Goal: Task Accomplishment & Management: Use online tool/utility

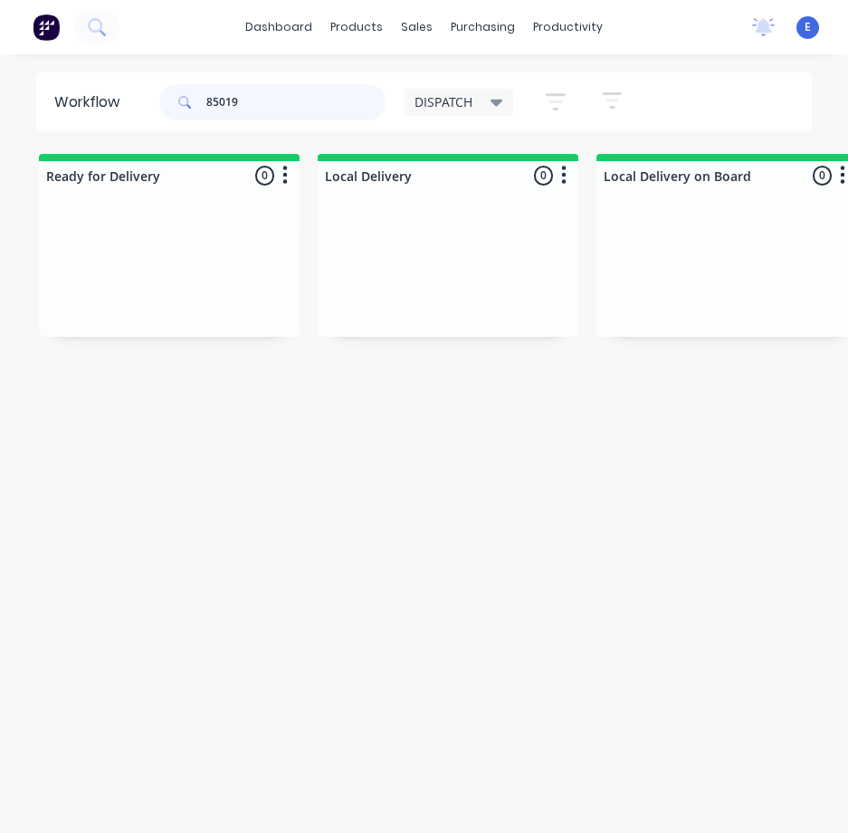
click at [269, 106] on input "85019" at bounding box center [295, 102] width 179 height 36
click at [269, 104] on input "85019" at bounding box center [295, 102] width 179 height 36
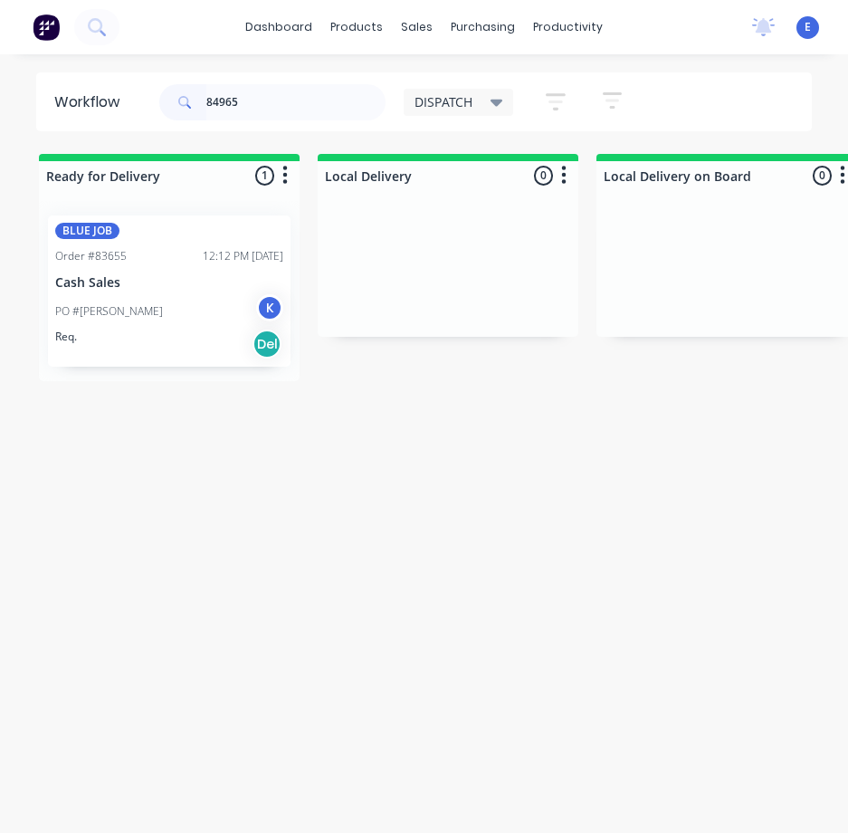
click at [194, 329] on div "Req. Del" at bounding box center [169, 344] width 228 height 31
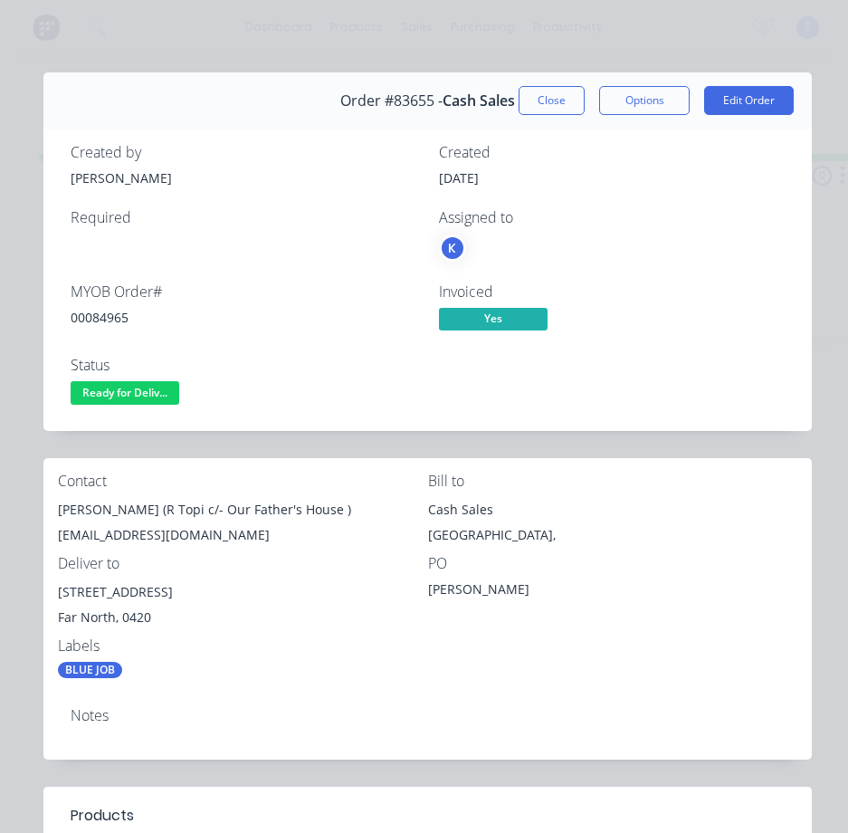
click at [83, 322] on div "00084965" at bounding box center [244, 317] width 347 height 19
copy div "00084965"
drag, startPoint x: 137, startPoint y: 507, endPoint x: 58, endPoint y: 513, distance: 79.0
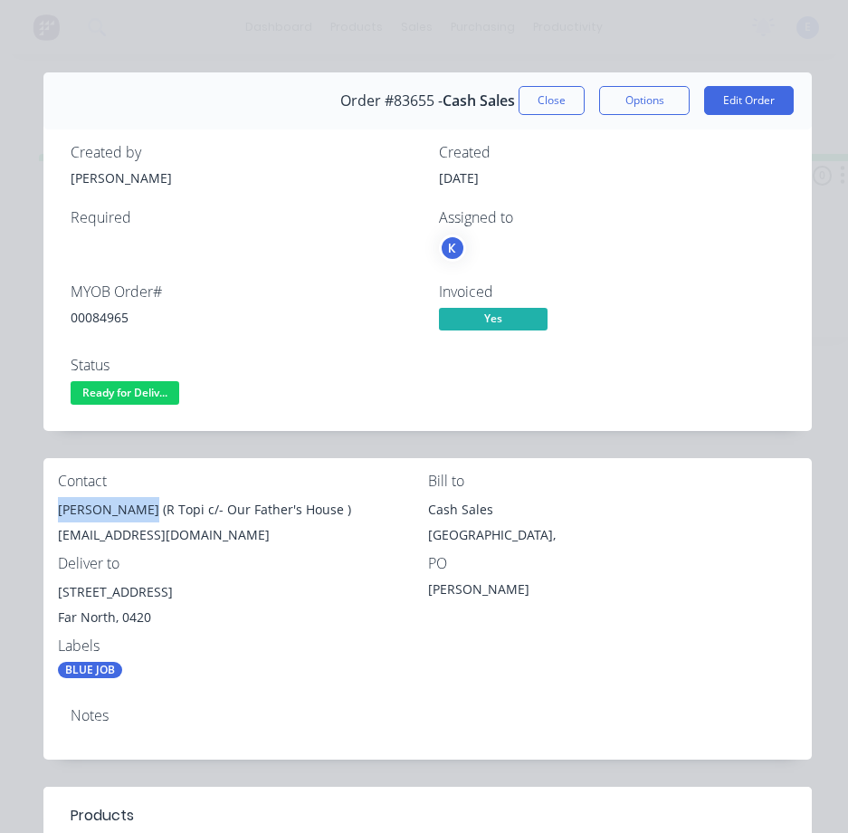
click at [58, 513] on div "[PERSON_NAME] (R Topi c/- Our Father's House )" at bounding box center [243, 509] width 370 height 25
drag, startPoint x: 64, startPoint y: 512, endPoint x: 81, endPoint y: 500, distance: 20.8
copy div "[PERSON_NAME]"
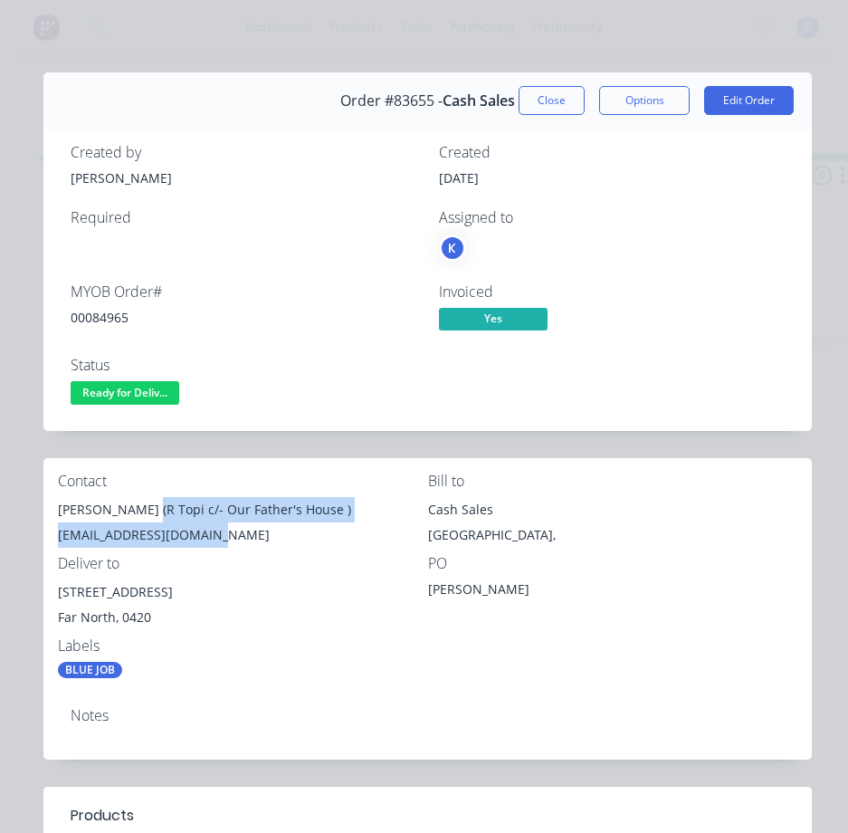
drag, startPoint x: 140, startPoint y: 511, endPoint x: 260, endPoint y: 524, distance: 120.1
click at [260, 524] on div "[PERSON_NAME] (R Topi c/- Our Father's House ) [EMAIL_ADDRESS][DOMAIN_NAME]" at bounding box center [243, 526] width 370 height 58
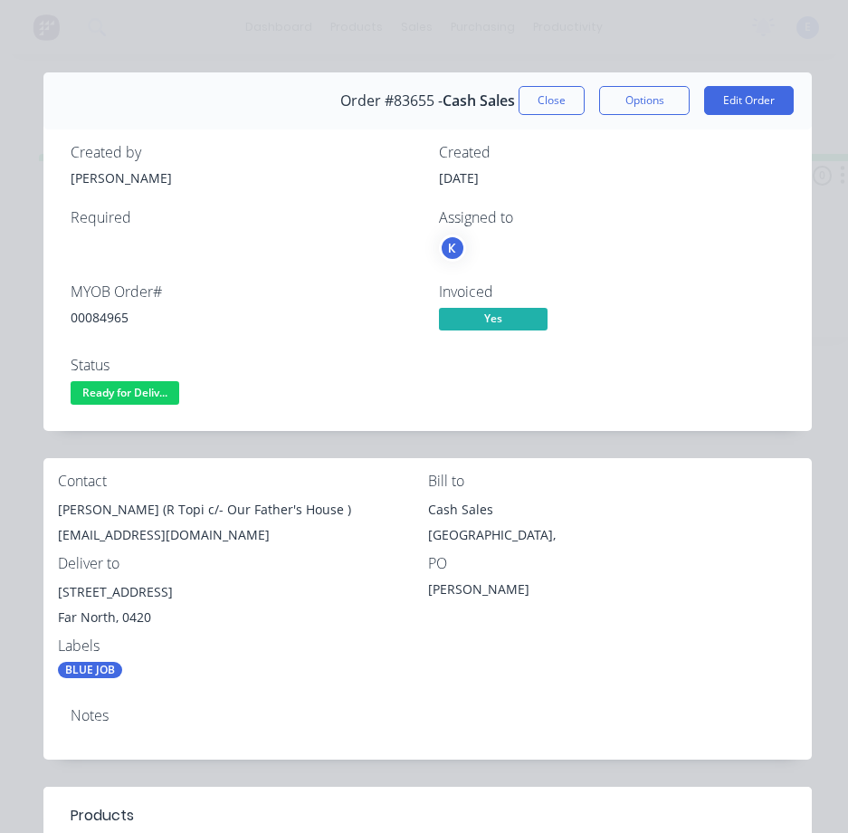
click at [282, 568] on div "Deliver to" at bounding box center [243, 563] width 370 height 17
drag, startPoint x: 141, startPoint y: 510, endPoint x: 286, endPoint y: 512, distance: 144.8
click at [318, 512] on div "[PERSON_NAME] (R Topi c/- Our Father's House )" at bounding box center [243, 509] width 370 height 25
copy div "R Topi c/- Our Father's House"
click at [92, 532] on div "[EMAIL_ADDRESS][DOMAIN_NAME]" at bounding box center [243, 534] width 370 height 25
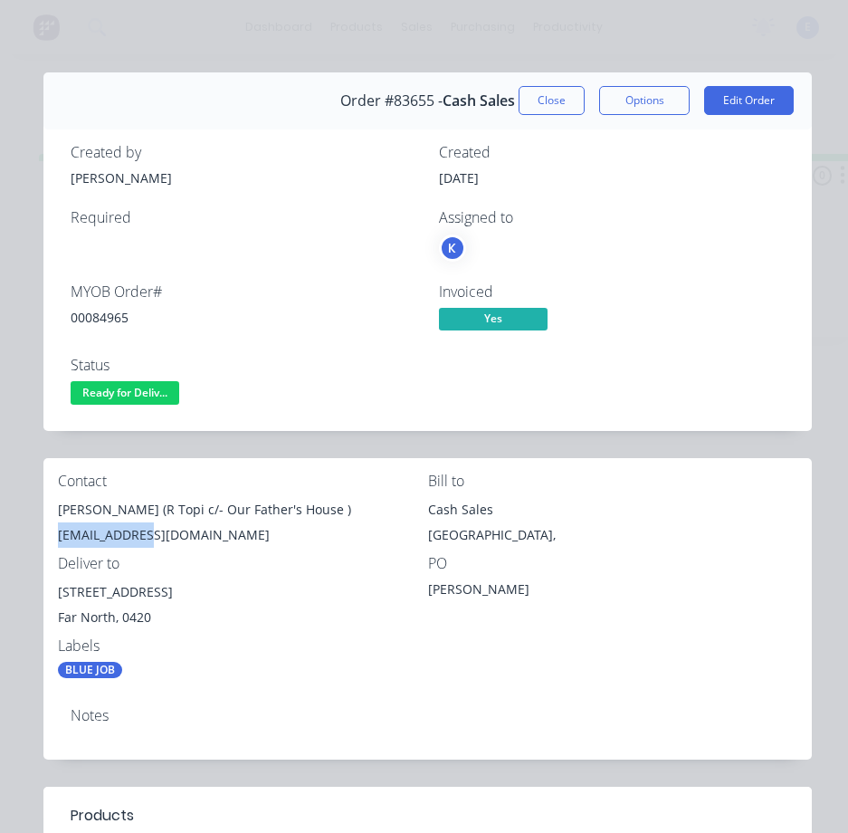
click at [93, 532] on div "[EMAIL_ADDRESS][DOMAIN_NAME]" at bounding box center [243, 534] width 370 height 25
click at [94, 532] on div "[EMAIL_ADDRESS][DOMAIN_NAME]" at bounding box center [243, 534] width 370 height 25
click at [95, 532] on div "[EMAIL_ADDRESS][DOMAIN_NAME]" at bounding box center [243, 534] width 370 height 25
copy div "[EMAIL_ADDRESS][DOMAIN_NAME]"
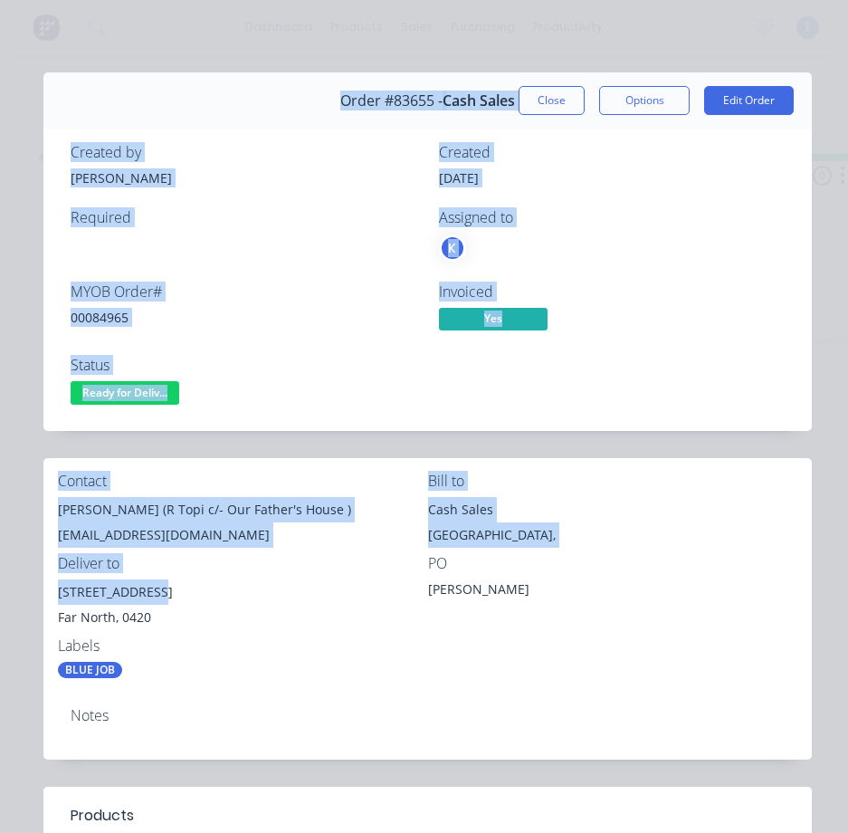
drag, startPoint x: 159, startPoint y: 594, endPoint x: 42, endPoint y: 591, distance: 117.7
click at [42, 591] on div "Order details Collaborate Checklists 0/0 Tracking Linked Orders Timeline Order …" at bounding box center [424, 759] width 812 height 1375
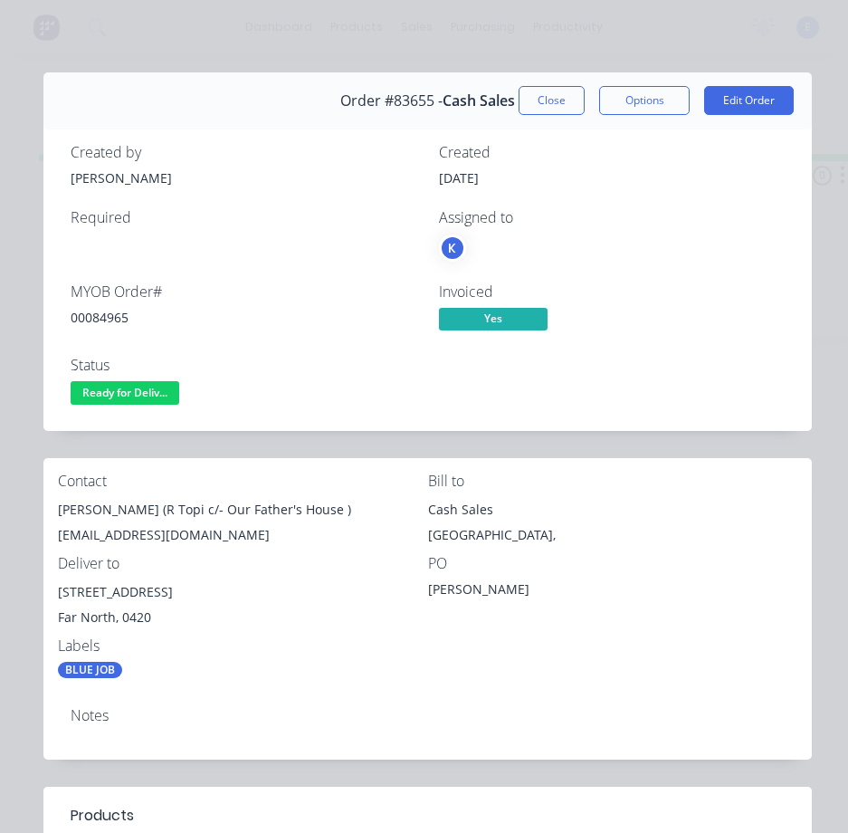
click at [190, 627] on div "Far North, 0420" at bounding box center [243, 617] width 370 height 25
drag, startPoint x: 158, startPoint y: 592, endPoint x: 57, endPoint y: 591, distance: 101.4
click at [57, 591] on div "Contact [PERSON_NAME] (R Topi c/- Our Father's House ) [EMAIL_ADDRESS][DOMAIN_N…" at bounding box center [427, 575] width 768 height 235
copy div "[STREET_ADDRESS]"
click at [110, 320] on div "00084965" at bounding box center [244, 317] width 347 height 19
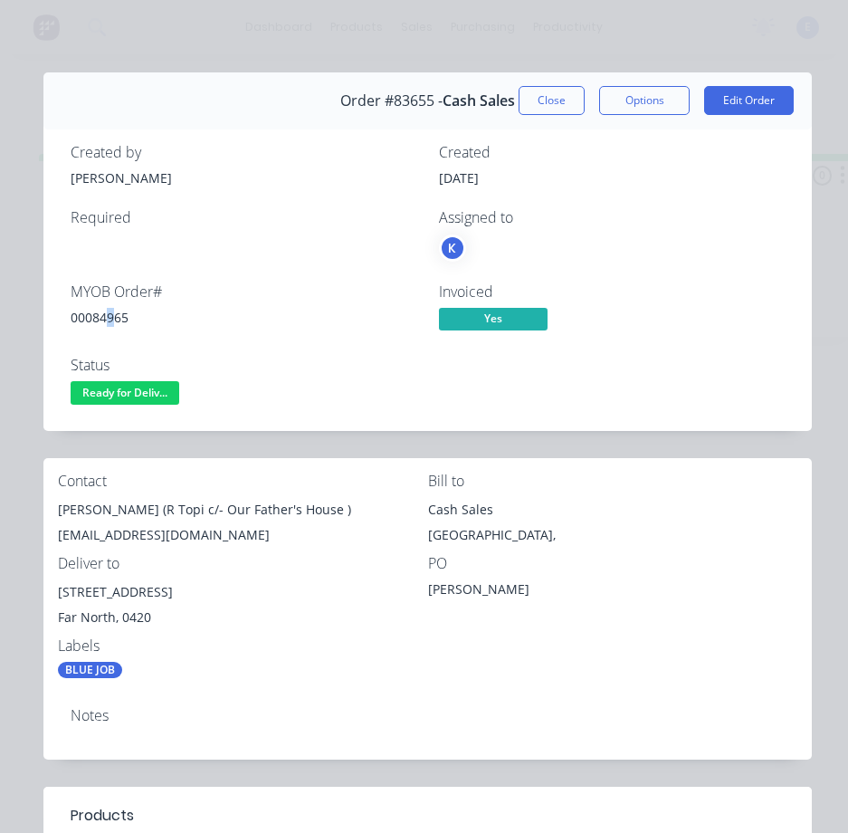
click at [110, 319] on div "00084965" at bounding box center [244, 317] width 347 height 19
drag, startPoint x: 112, startPoint y: 319, endPoint x: 95, endPoint y: 313, distance: 18.0
click at [95, 313] on div "00084965" at bounding box center [244, 317] width 347 height 19
click at [93, 313] on div "00084965" at bounding box center [244, 317] width 347 height 19
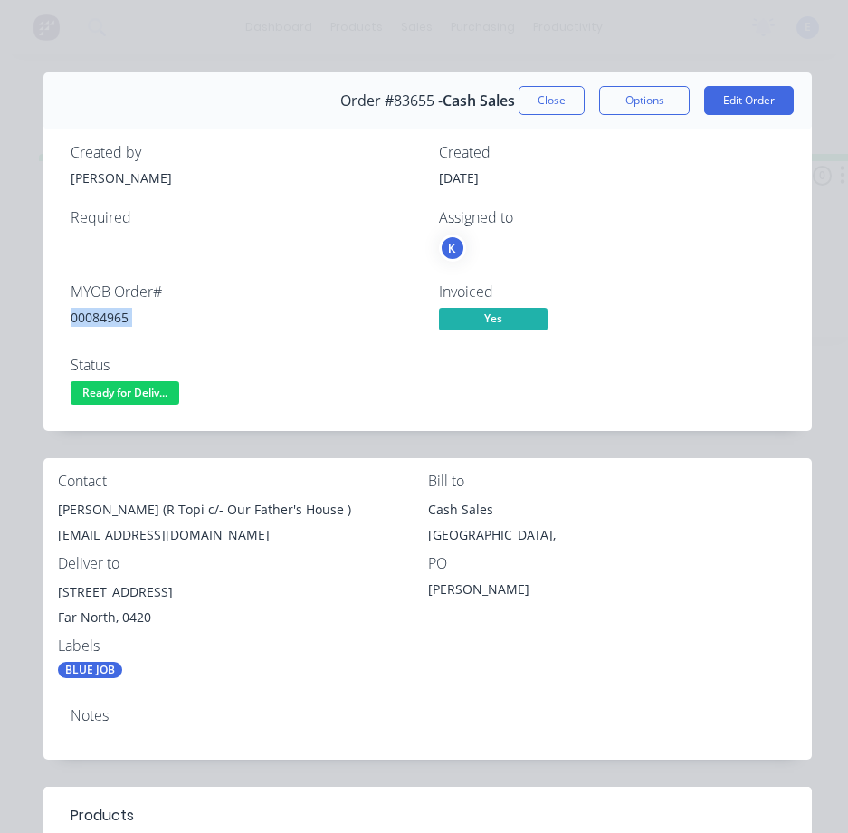
copy div "00084965"
drag, startPoint x: 138, startPoint y: 504, endPoint x: 55, endPoint y: 506, distance: 82.4
click at [55, 506] on div "Contact [PERSON_NAME] (R Topi c/- Our Father's House ) [EMAIL_ADDRESS][DOMAIN_N…" at bounding box center [427, 575] width 768 height 235
copy div "[PERSON_NAME]"
drag, startPoint x: 179, startPoint y: 510, endPoint x: 143, endPoint y: 519, distance: 37.1
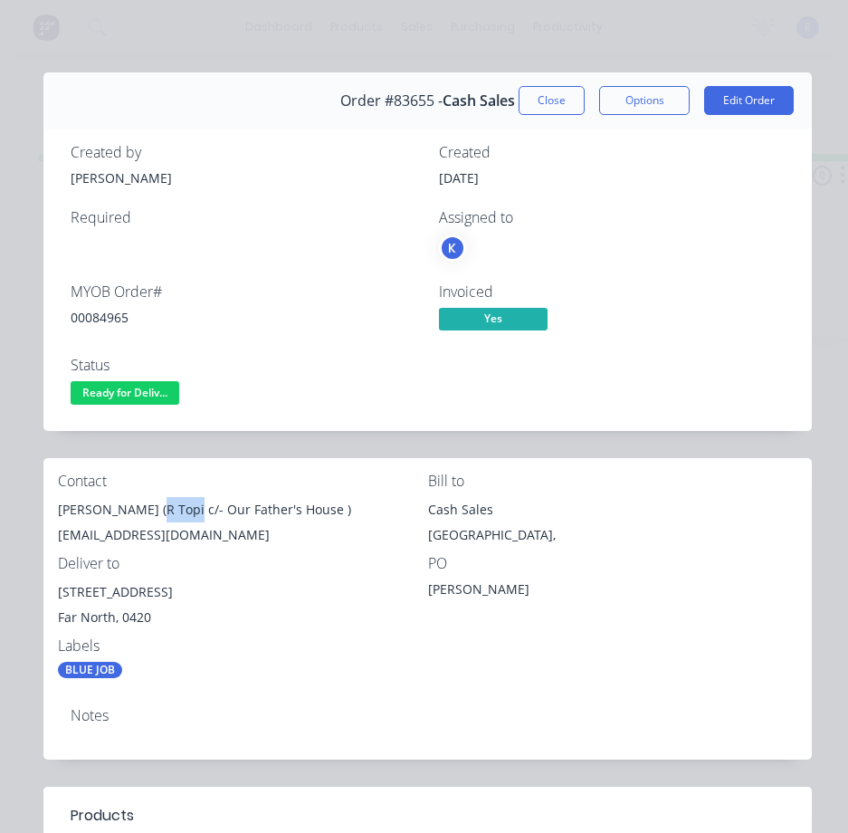
click at [143, 519] on div "[PERSON_NAME] (R Topi c/- Our Father's House )" at bounding box center [243, 509] width 370 height 25
copy div "R Topi"
click at [250, 531] on div "[EMAIL_ADDRESS][DOMAIN_NAME]" at bounding box center [243, 534] width 370 height 25
drag, startPoint x: 184, startPoint y: 510, endPoint x: 314, endPoint y: 516, distance: 130.5
click at [314, 516] on div "[PERSON_NAME] (R Topi c/- Our Father's House )" at bounding box center [243, 509] width 370 height 25
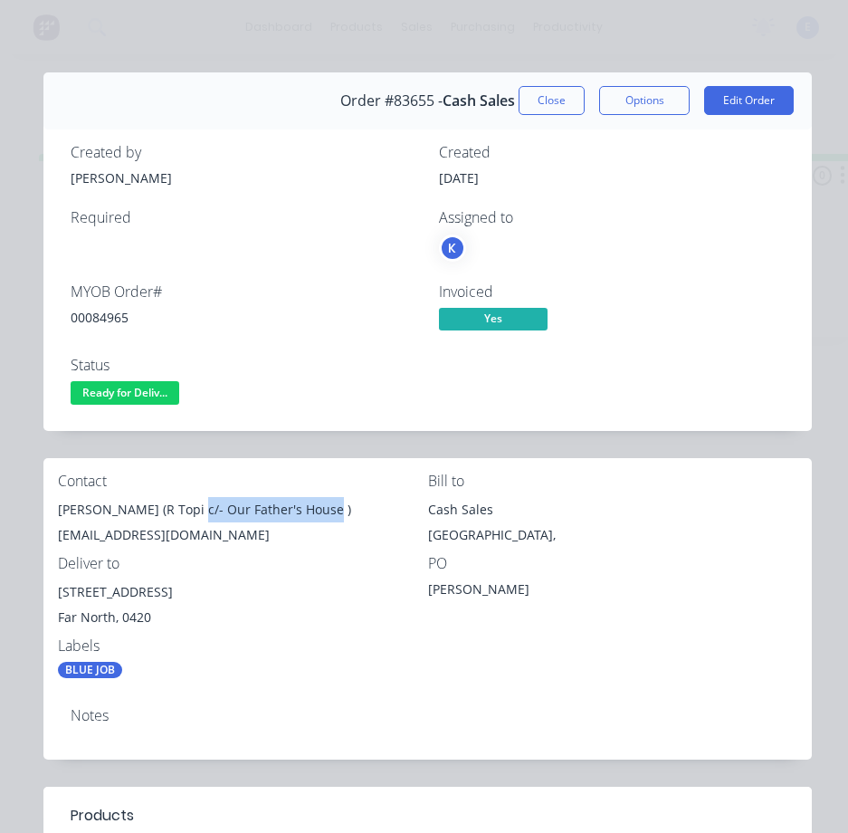
copy div "c/- Our Father's House"
click at [122, 533] on div "[EMAIL_ADDRESS][DOMAIN_NAME]" at bounding box center [243, 534] width 370 height 25
click at [123, 533] on div "[EMAIL_ADDRESS][DOMAIN_NAME]" at bounding box center [243, 534] width 370 height 25
click at [125, 533] on div "[EMAIL_ADDRESS][DOMAIN_NAME]" at bounding box center [243, 534] width 370 height 25
click at [127, 533] on div "[EMAIL_ADDRESS][DOMAIN_NAME]" at bounding box center [243, 534] width 370 height 25
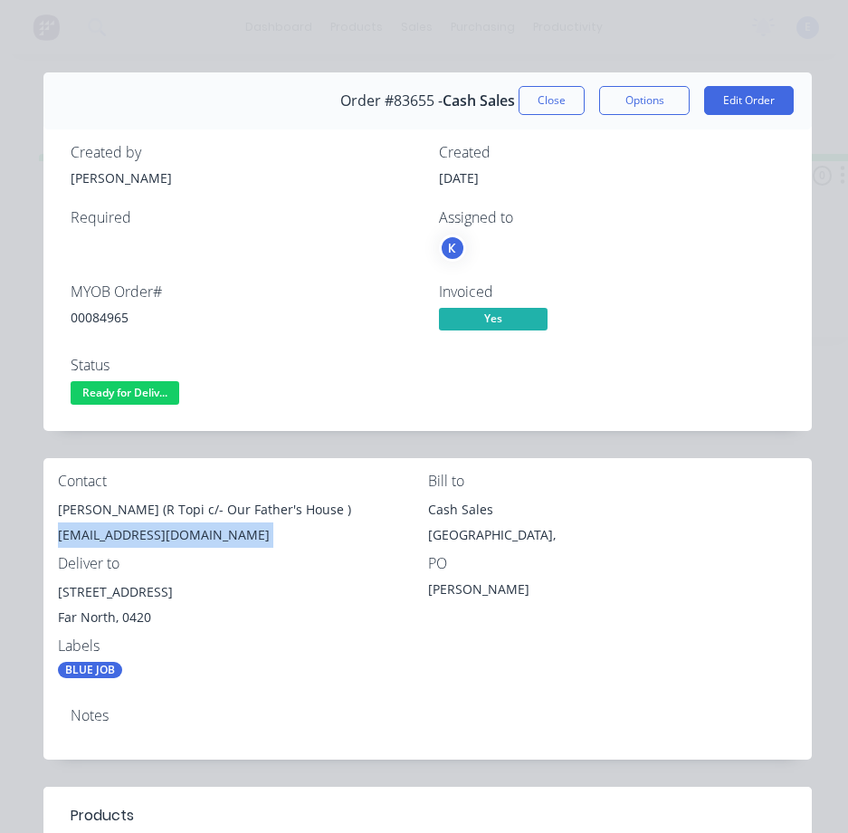
click at [127, 533] on div "[EMAIL_ADDRESS][DOMAIN_NAME]" at bounding box center [243, 534] width 370 height 25
click at [656, 584] on div "PO [PERSON_NAME]" at bounding box center [613, 596] width 370 height 82
click at [140, 392] on span "Ready for Deliv..." at bounding box center [125, 392] width 109 height 23
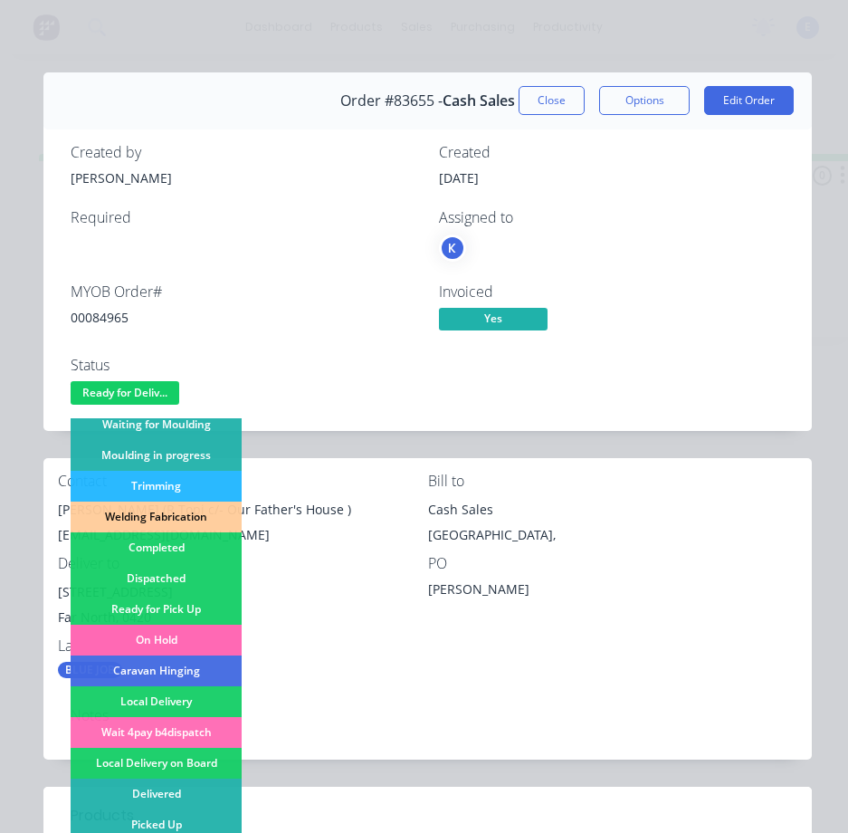
scroll to position [353, 0]
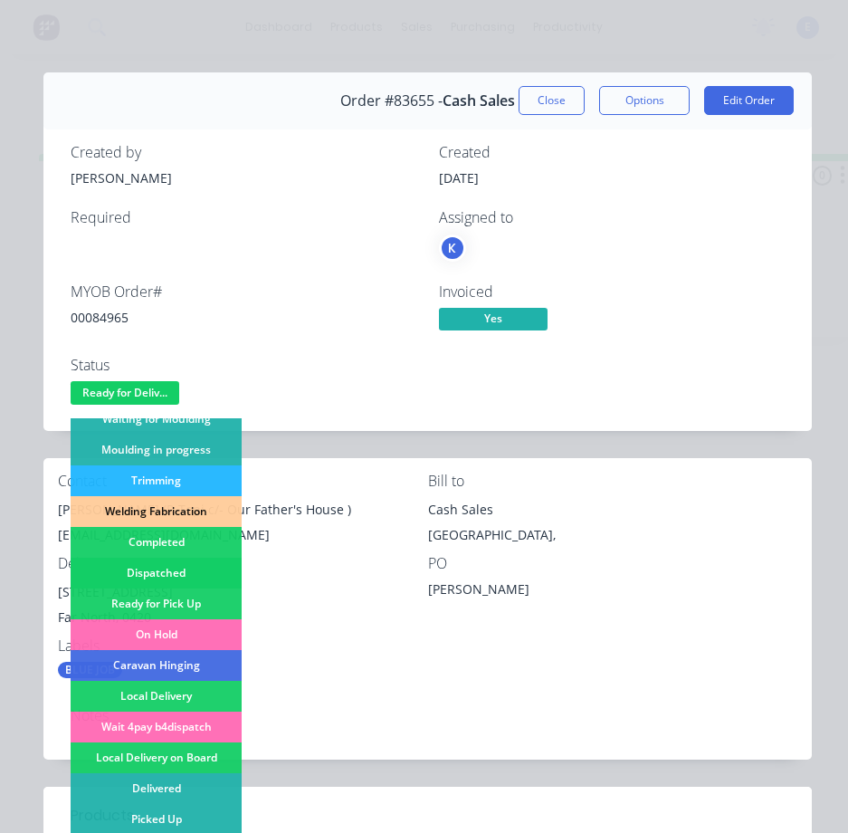
click at [181, 572] on div "Dispatched" at bounding box center [156, 572] width 171 height 31
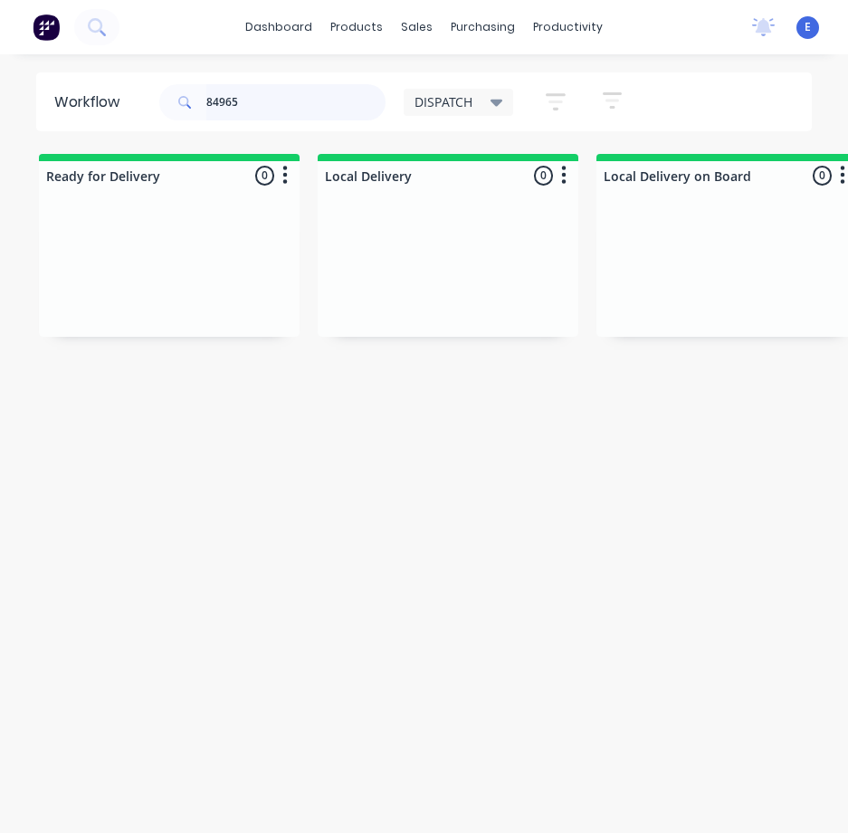
click at [252, 103] on input "84965" at bounding box center [295, 102] width 179 height 36
type input "84724"
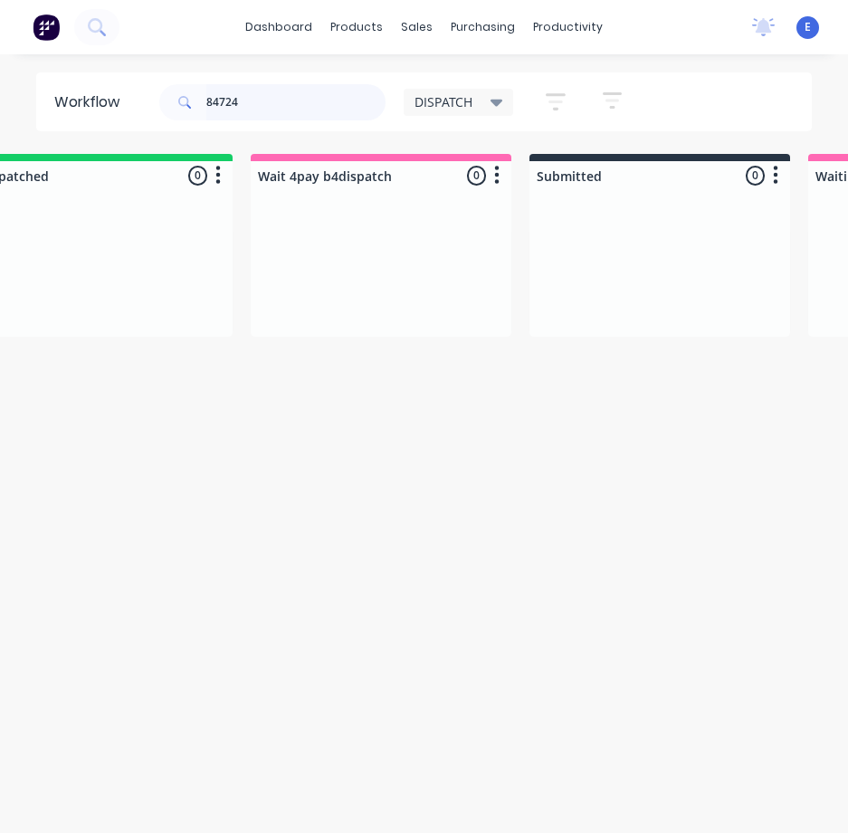
scroll to position [0, 0]
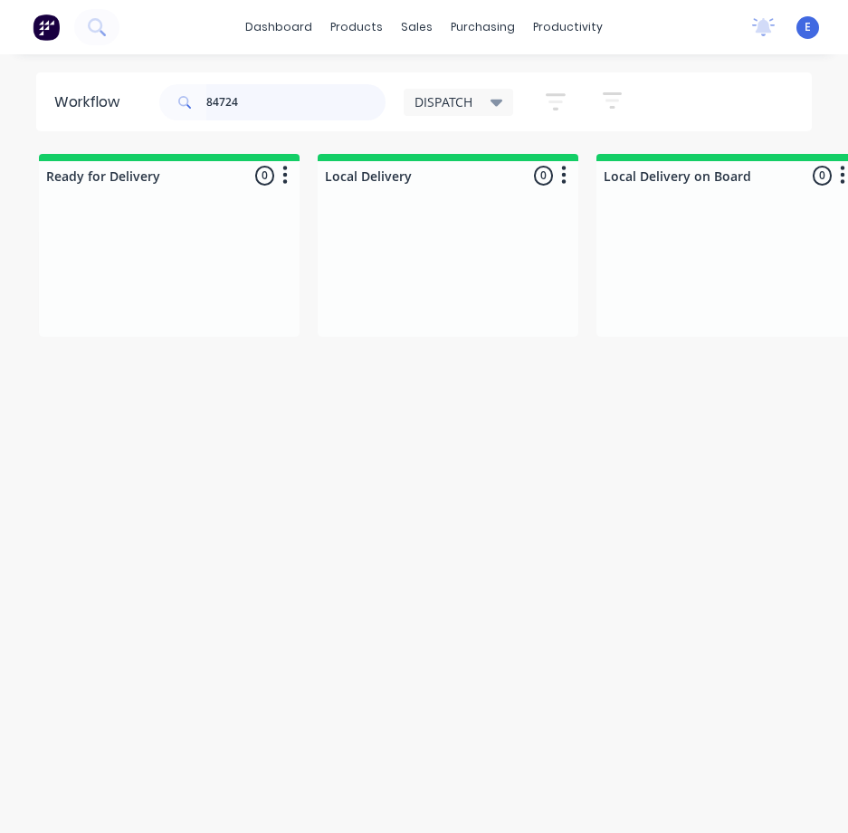
drag, startPoint x: 248, startPoint y: 100, endPoint x: -1, endPoint y: 71, distance: 250.5
click at [0, 71] on html "dashboard products sales purchasing productivity dashboard products Product Cat…" at bounding box center [424, 380] width 848 height 760
click at [342, 499] on div "Workflow DISPATCH Save new view None edit DISPATCH (Default) edit CUT SHOP edit…" at bounding box center [424, 452] width 848 height 760
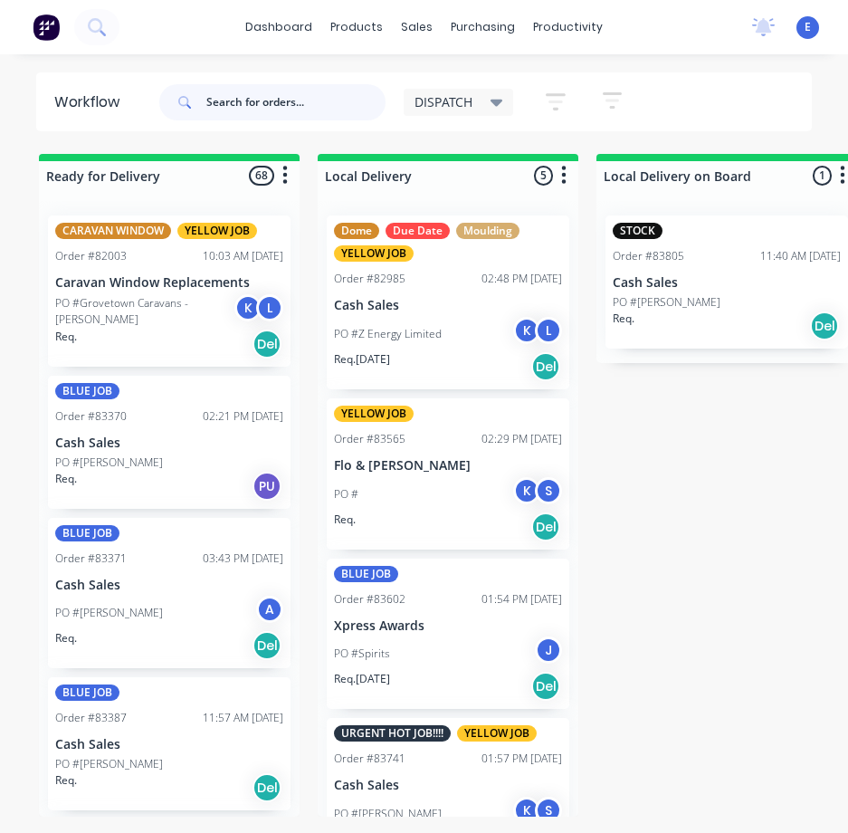
click at [319, 102] on input "text" at bounding box center [295, 102] width 179 height 36
click at [284, 104] on input "text" at bounding box center [295, 102] width 179 height 36
click at [274, 97] on input "text" at bounding box center [295, 102] width 179 height 36
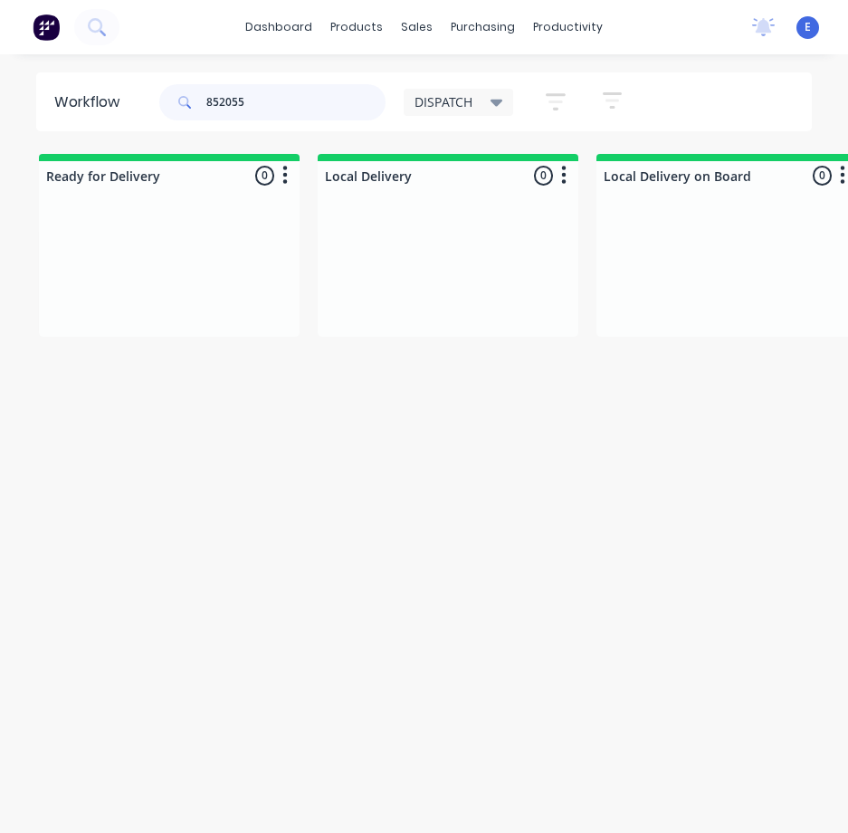
click at [230, 101] on input "852055" at bounding box center [295, 102] width 179 height 36
drag, startPoint x: 200, startPoint y: 327, endPoint x: 493, endPoint y: 298, distance: 294.6
type input "85255"
click at [505, 643] on div "Workflow 85255 DISPATCH Save new view None edit DISPATCH (Default) edit CUT SHO…" at bounding box center [424, 452] width 848 height 760
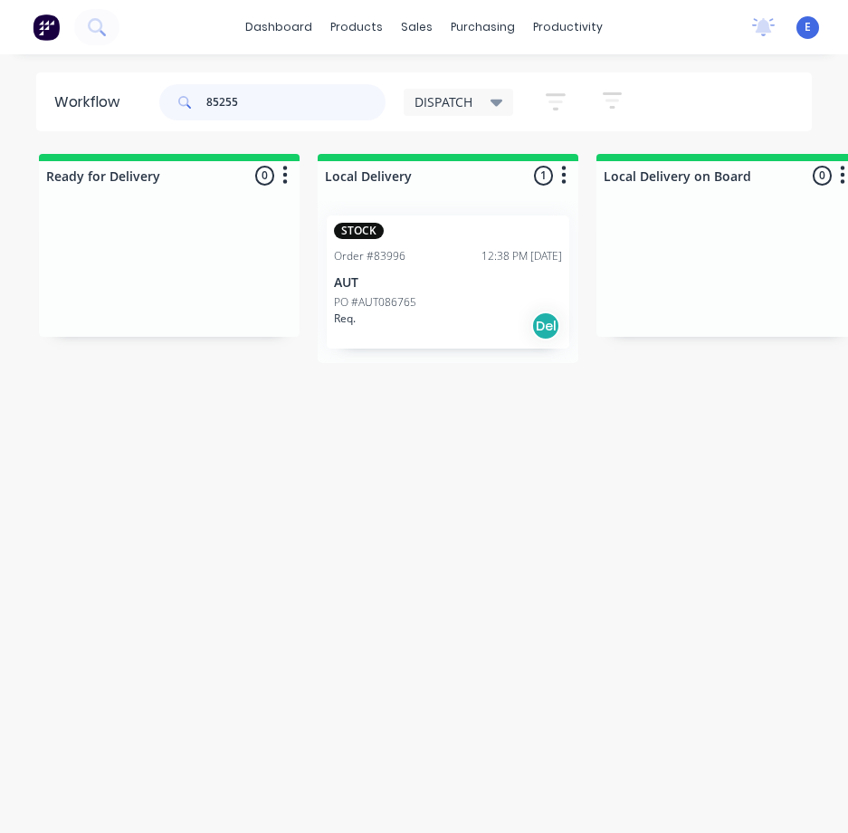
drag, startPoint x: 271, startPoint y: 104, endPoint x: -1, endPoint y: 62, distance: 275.6
click at [0, 62] on html "dashboard products sales purchasing productivity dashboard products Product Cat…" at bounding box center [424, 380] width 848 height 760
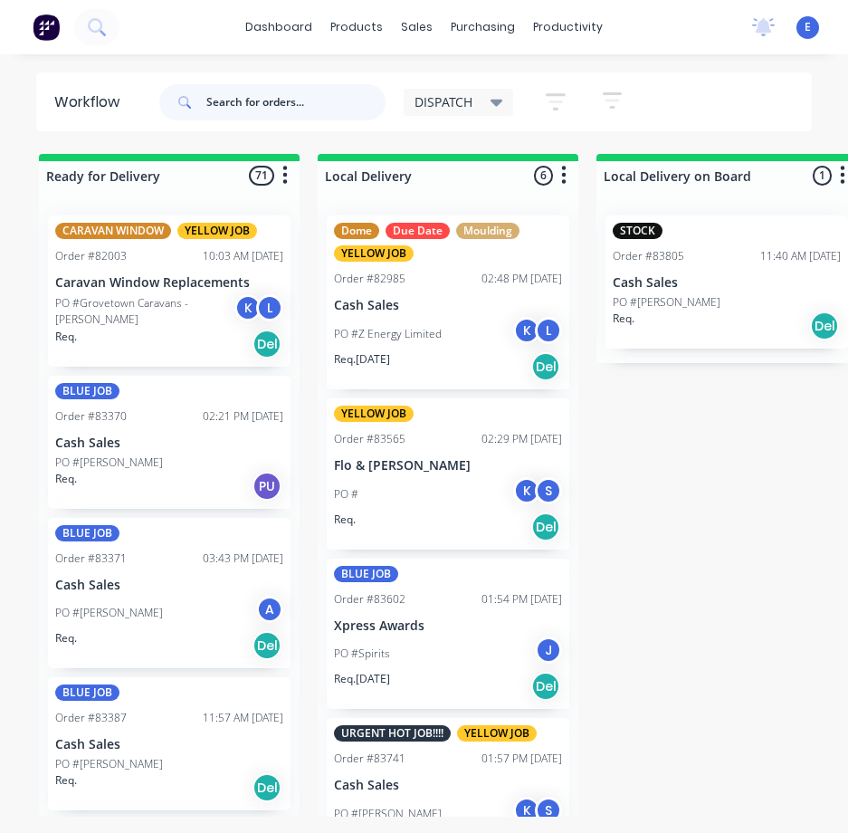
click at [223, 97] on input "text" at bounding box center [295, 102] width 179 height 36
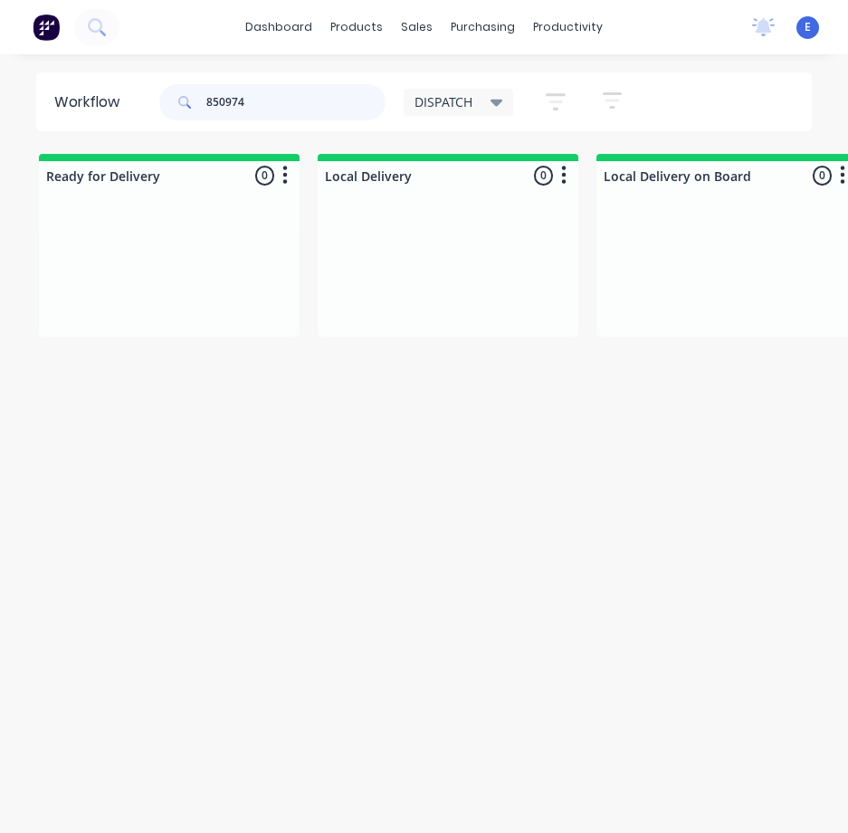
click at [236, 109] on input "850974" at bounding box center [295, 102] width 179 height 36
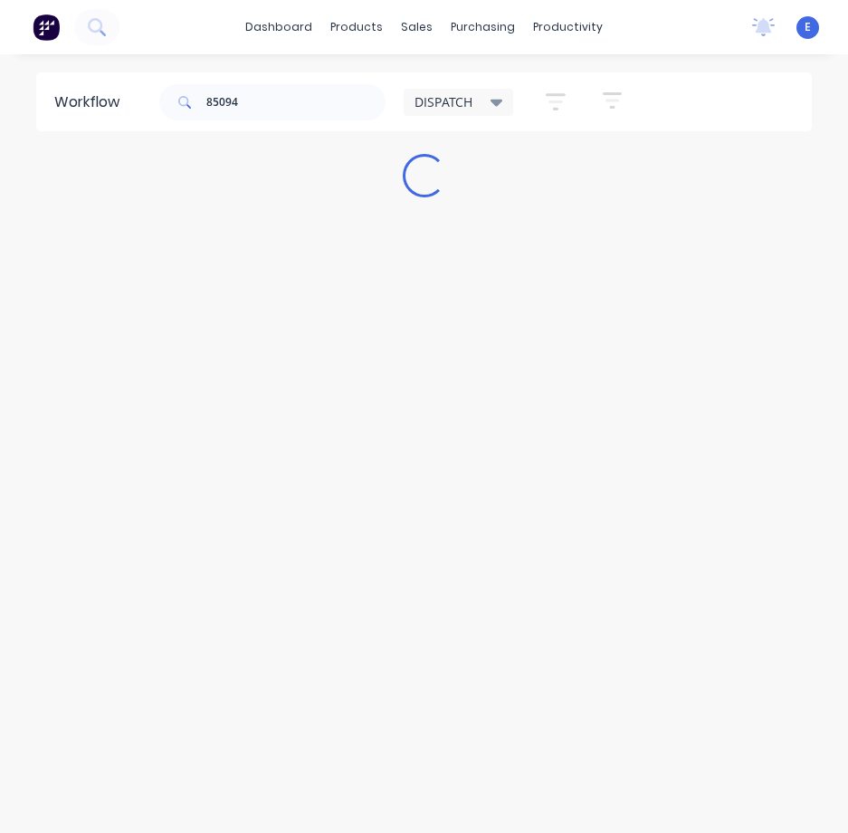
click at [362, 421] on div "Workflow 85094 DISPATCH Save new view None edit DISPATCH (Default) edit CUT SHO…" at bounding box center [424, 452] width 848 height 760
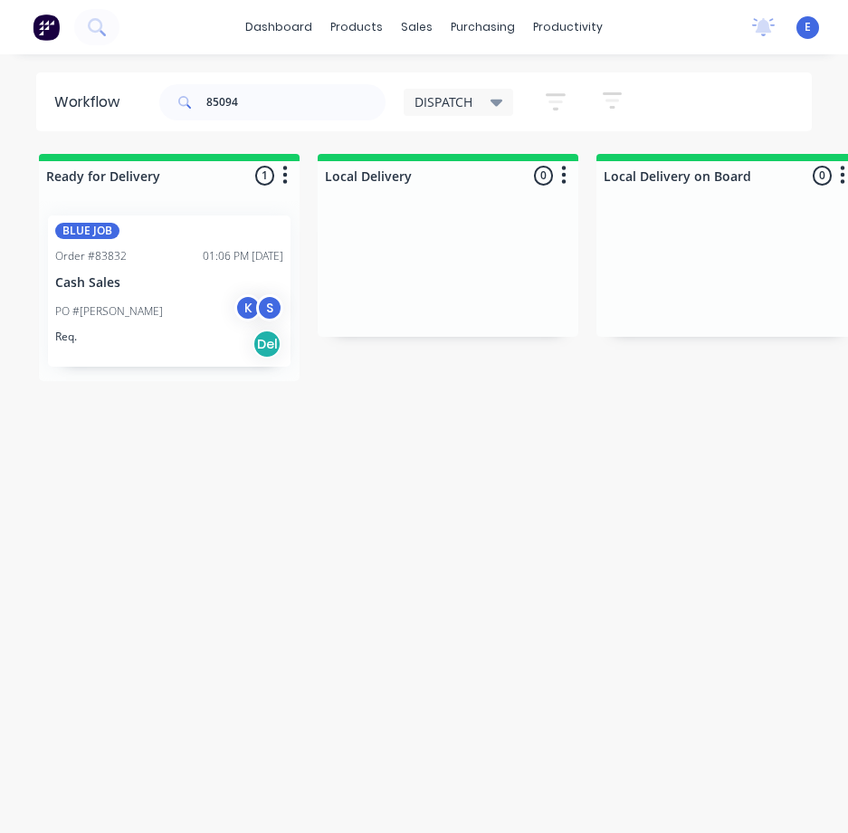
click at [138, 352] on div "Req. Del" at bounding box center [169, 344] width 228 height 31
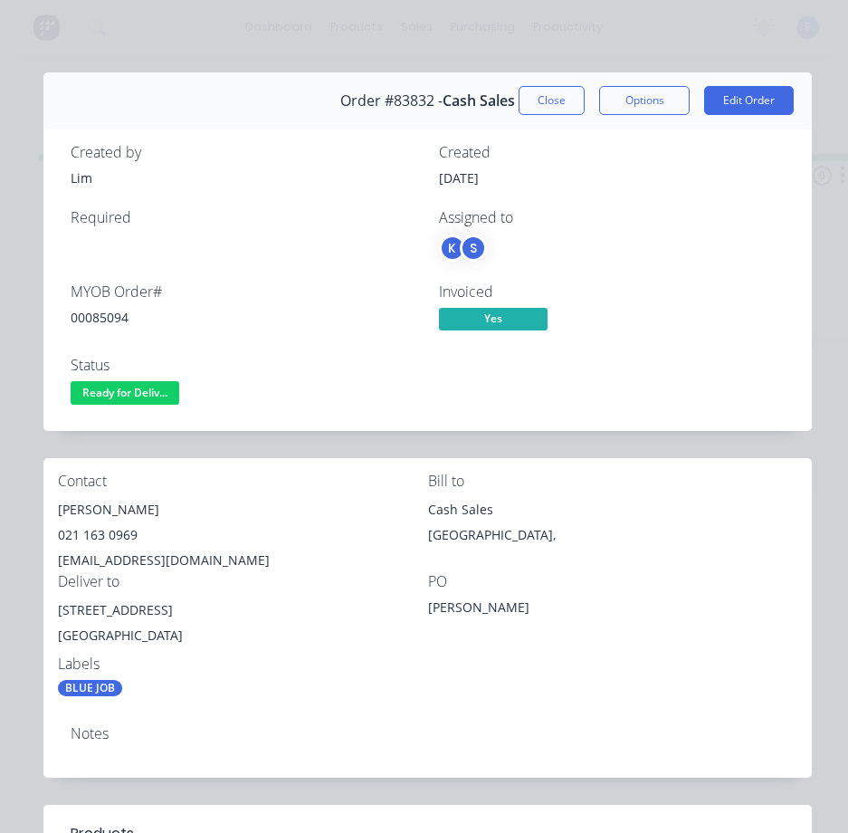
click at [106, 310] on div "00085094" at bounding box center [244, 317] width 347 height 19
copy div "00085094"
click at [109, 511] on div "[PERSON_NAME]" at bounding box center [243, 509] width 370 height 25
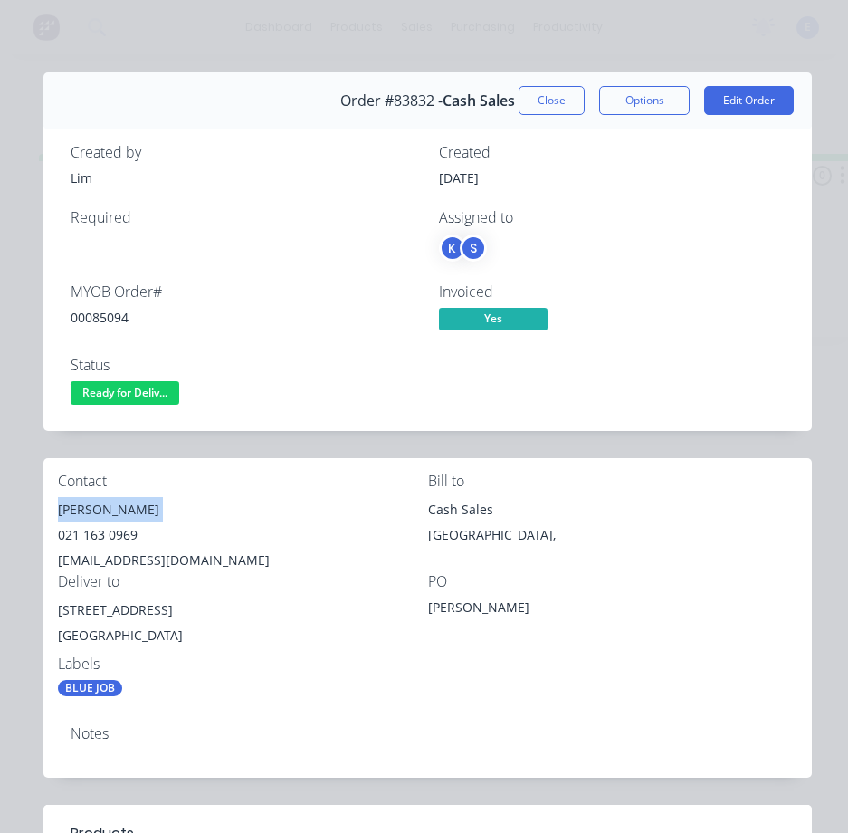
click at [109, 511] on div "[PERSON_NAME]" at bounding box center [243, 509] width 370 height 25
click at [122, 537] on div "021 163 0969" at bounding box center [243, 534] width 370 height 25
click at [123, 537] on div "021 163 0969" at bounding box center [243, 534] width 370 height 25
click at [152, 566] on div "[EMAIL_ADDRESS][DOMAIN_NAME]" at bounding box center [243, 560] width 370 height 25
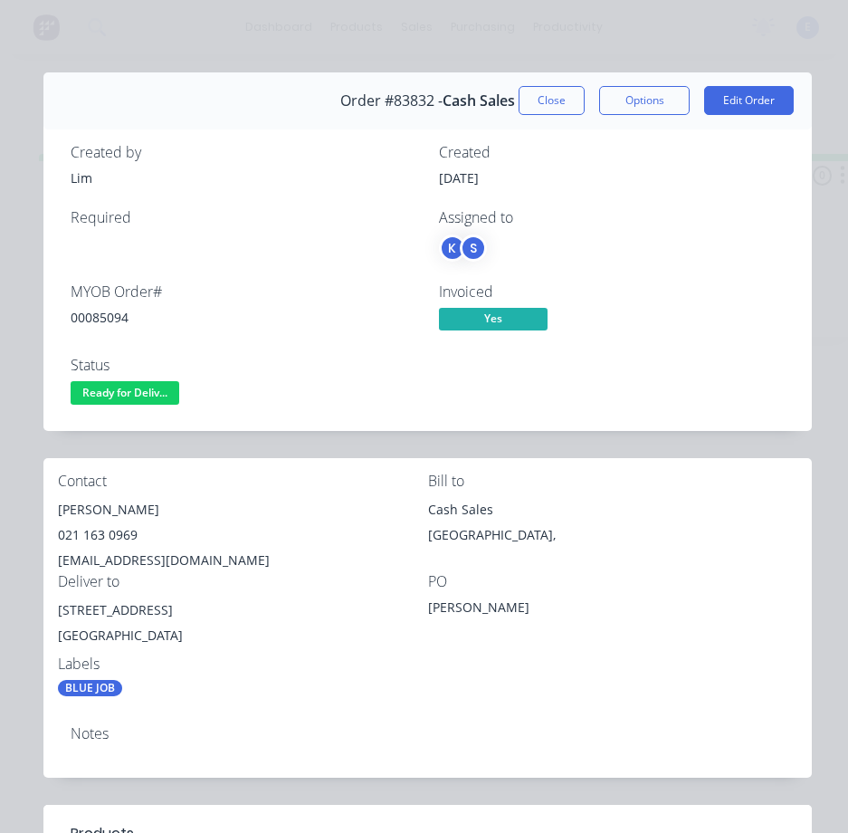
click at [152, 565] on div "[EMAIL_ADDRESS][DOMAIN_NAME]" at bounding box center [243, 560] width 370 height 25
drag, startPoint x: 138, startPoint y: 635, endPoint x: 53, endPoint y: 644, distance: 85.5
click at [53, 644] on div "Contact [PERSON_NAME] [PHONE_NUMBER] [EMAIL_ADDRESS][DOMAIN_NAME] Bill to Cash …" at bounding box center [427, 584] width 768 height 253
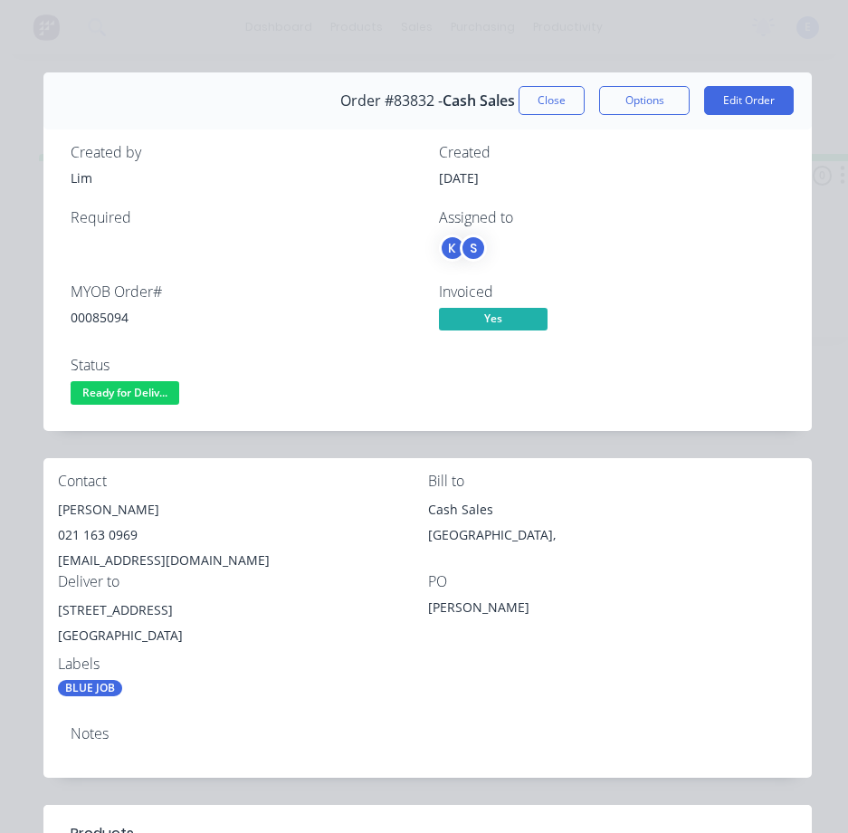
drag, startPoint x: 357, startPoint y: 664, endPoint x: 327, endPoint y: 653, distance: 31.8
click at [356, 663] on div "Labels" at bounding box center [243, 663] width 370 height 17
drag, startPoint x: 149, startPoint y: 605, endPoint x: 96, endPoint y: 616, distance: 54.7
click at [48, 607] on div "Contact [PERSON_NAME] [PHONE_NUMBER] [EMAIL_ADDRESS][DOMAIN_NAME] Bill to Cash …" at bounding box center [427, 584] width 768 height 253
drag, startPoint x: 114, startPoint y: 394, endPoint x: 117, endPoint y: 403, distance: 9.4
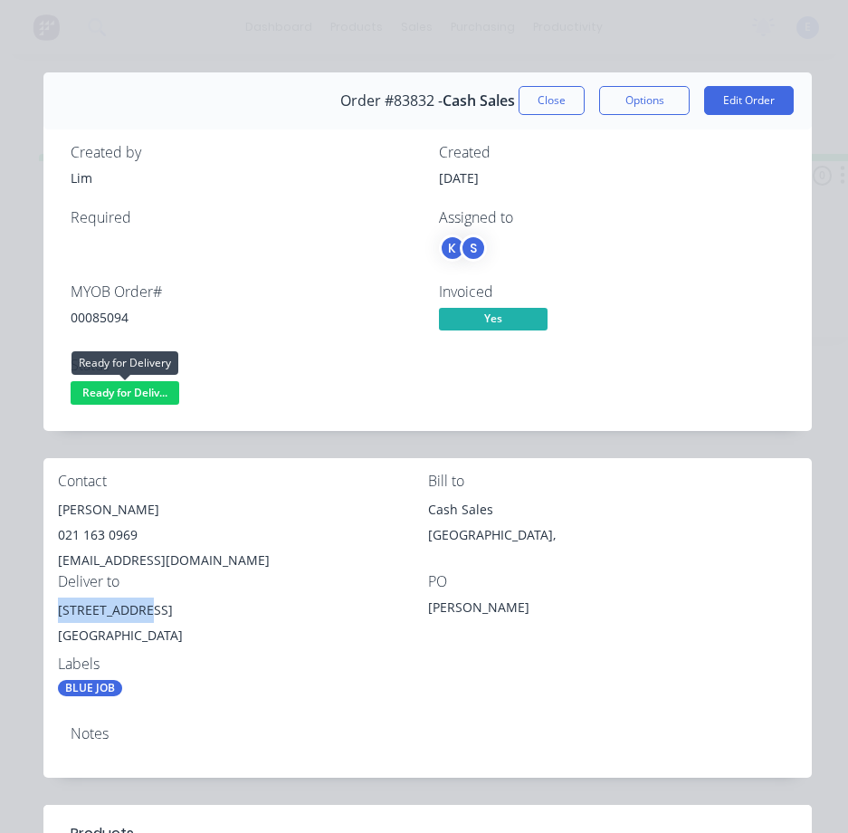
click at [115, 394] on span "Ready for Deliv..." at bounding box center [125, 392] width 109 height 23
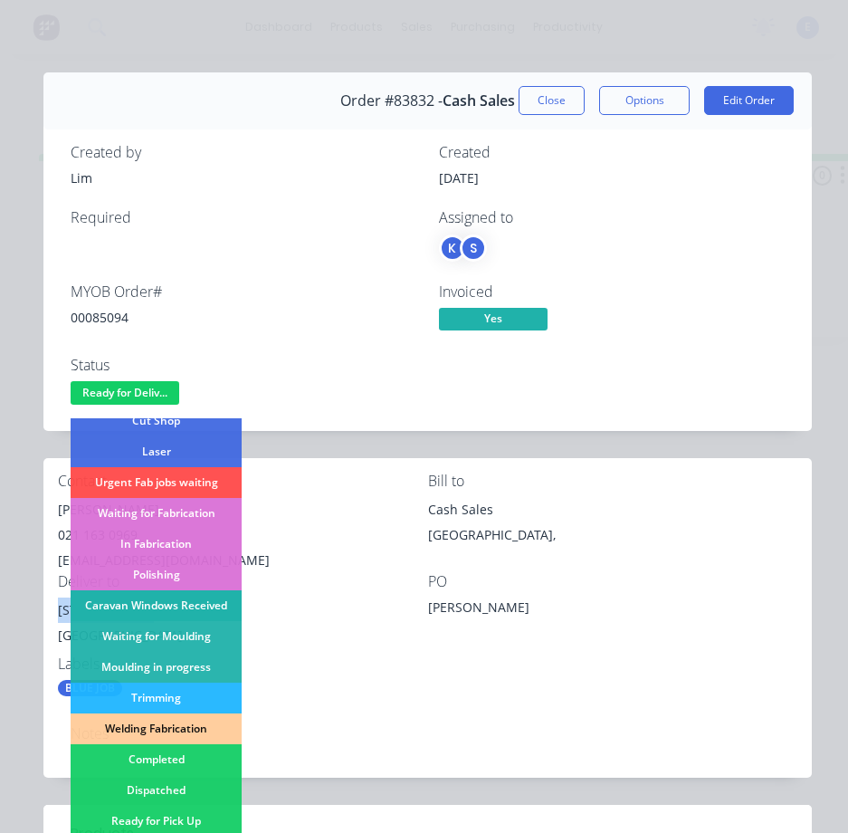
scroll to position [271, 0]
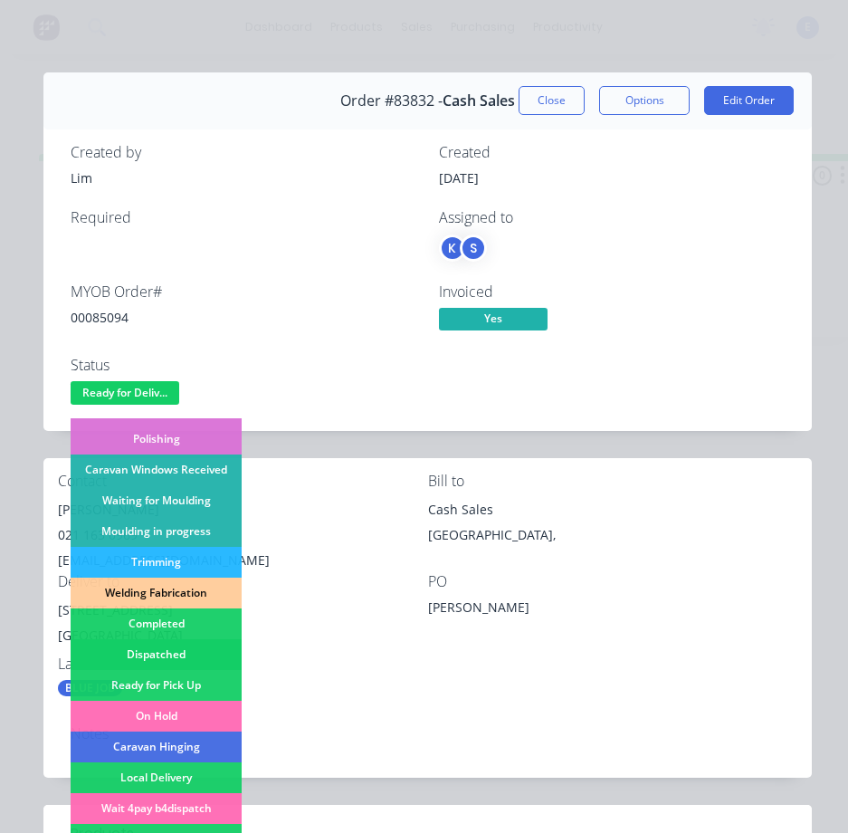
click at [164, 657] on div "Dispatched" at bounding box center [156, 654] width 171 height 31
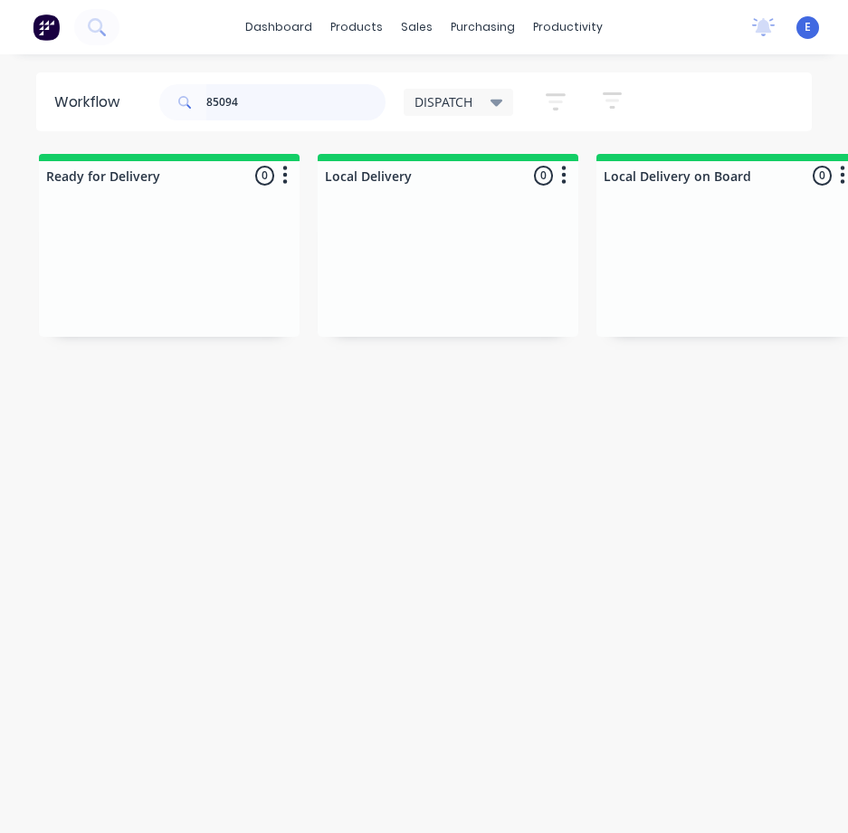
click at [252, 107] on input "85094" at bounding box center [295, 102] width 179 height 36
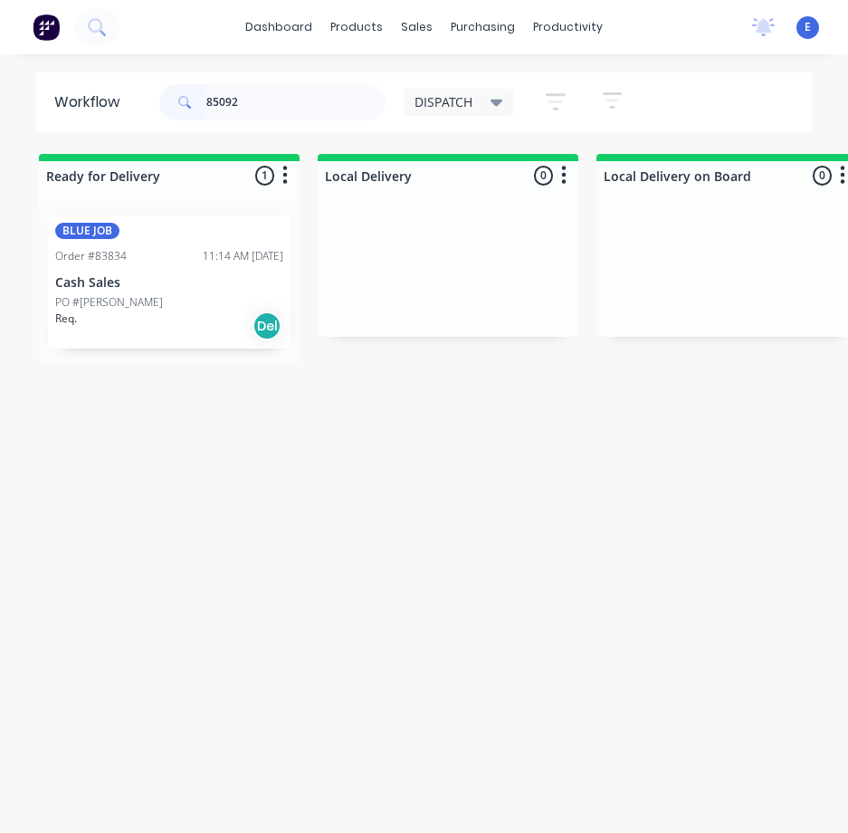
click at [164, 328] on div "Req. Del" at bounding box center [169, 325] width 228 height 31
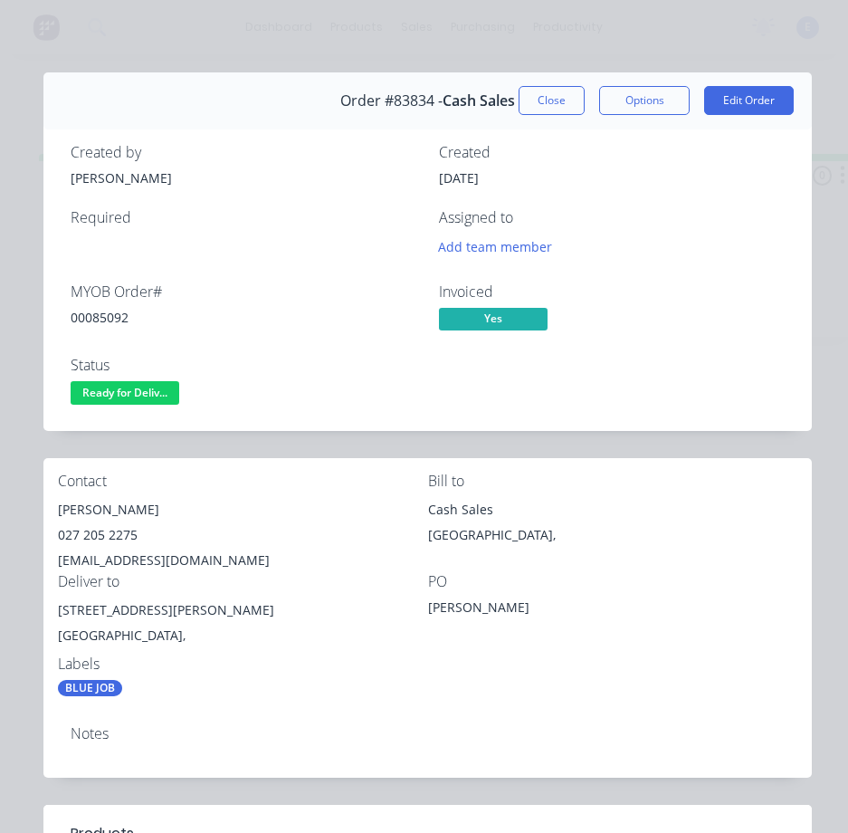
click at [91, 311] on div "00085092" at bounding box center [244, 317] width 347 height 19
click at [94, 509] on div "[PERSON_NAME]" at bounding box center [243, 509] width 370 height 25
click at [95, 509] on div "[PERSON_NAME]" at bounding box center [243, 509] width 370 height 25
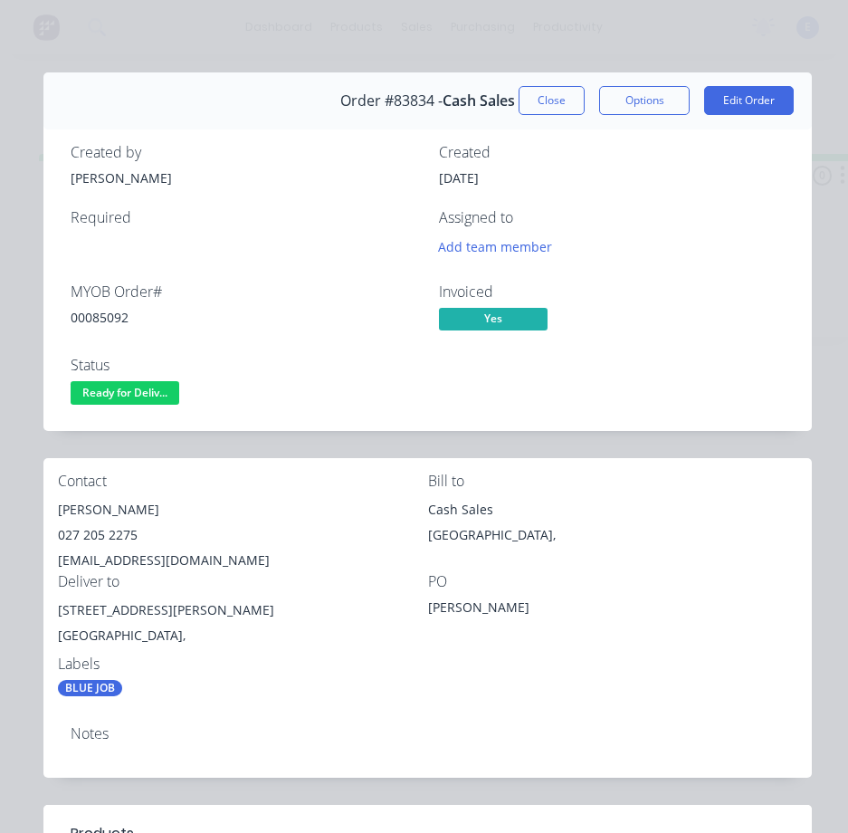
click at [105, 535] on div "027 205 2275" at bounding box center [243, 534] width 370 height 25
click at [131, 557] on div "[EMAIL_ADDRESS][DOMAIN_NAME]" at bounding box center [243, 560] width 370 height 25
click at [132, 556] on div "[EMAIL_ADDRESS][DOMAIN_NAME]" at bounding box center [243, 560] width 370 height 25
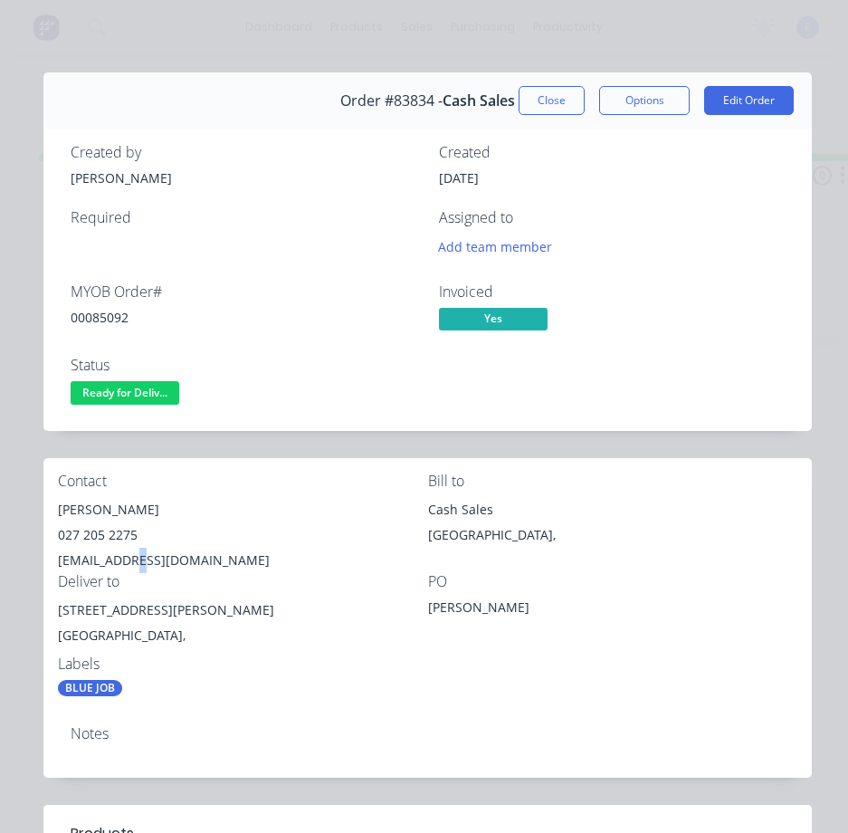
click at [132, 556] on div "[EMAIL_ADDRESS][DOMAIN_NAME]" at bounding box center [243, 560] width 370 height 25
drag, startPoint x: 148, startPoint y: 608, endPoint x: 90, endPoint y: 619, distance: 58.9
drag, startPoint x: 90, startPoint y: 619, endPoint x: 178, endPoint y: 641, distance: 90.4
click at [227, 652] on div "[STREET_ADDRESS][PERSON_NAME]," at bounding box center [243, 626] width 370 height 58
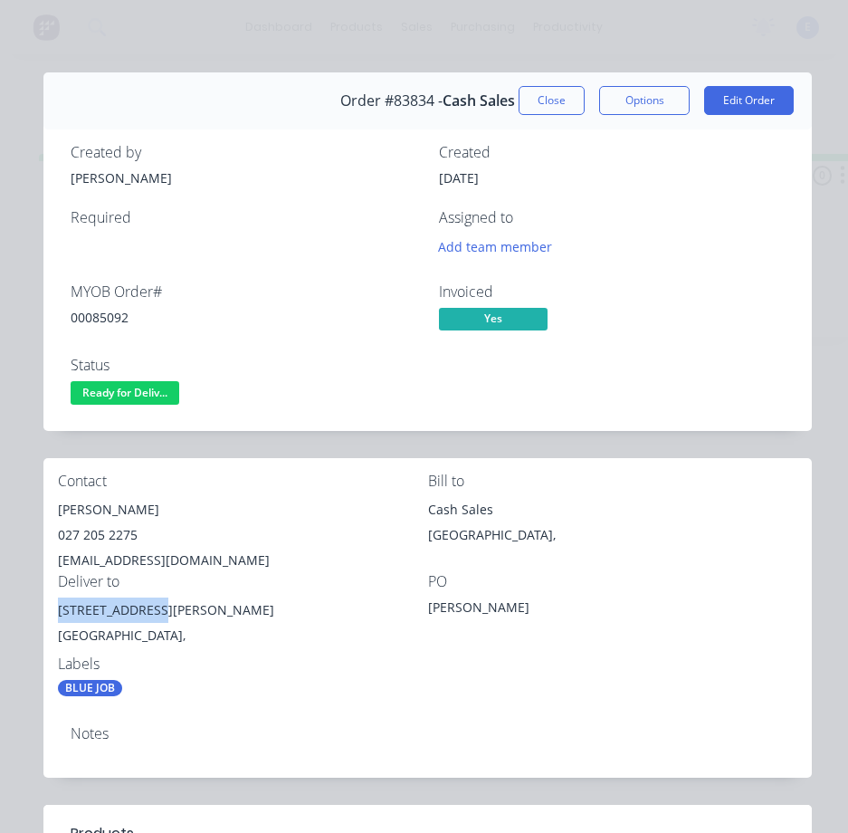
drag, startPoint x: 148, startPoint y: 611, endPoint x: 61, endPoint y: 611, distance: 87.8
click at [61, 611] on div "[STREET_ADDRESS][PERSON_NAME]" at bounding box center [243, 609] width 370 height 25
click at [159, 405] on button "Ready for Deliv..." at bounding box center [125, 394] width 109 height 27
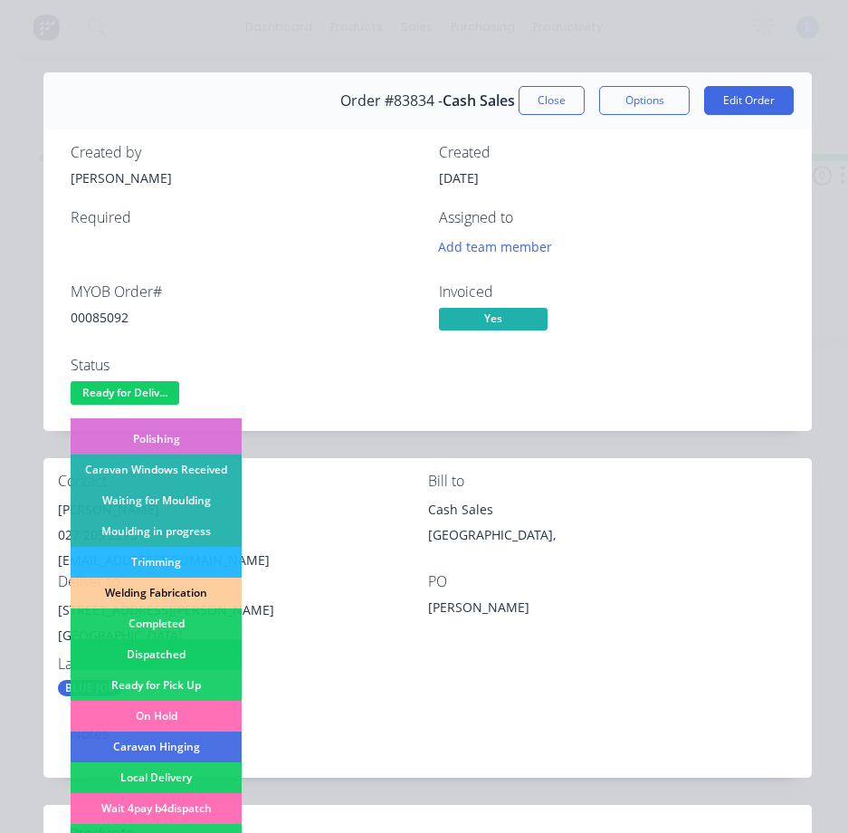
click at [192, 644] on div "Dispatched" at bounding box center [156, 654] width 171 height 31
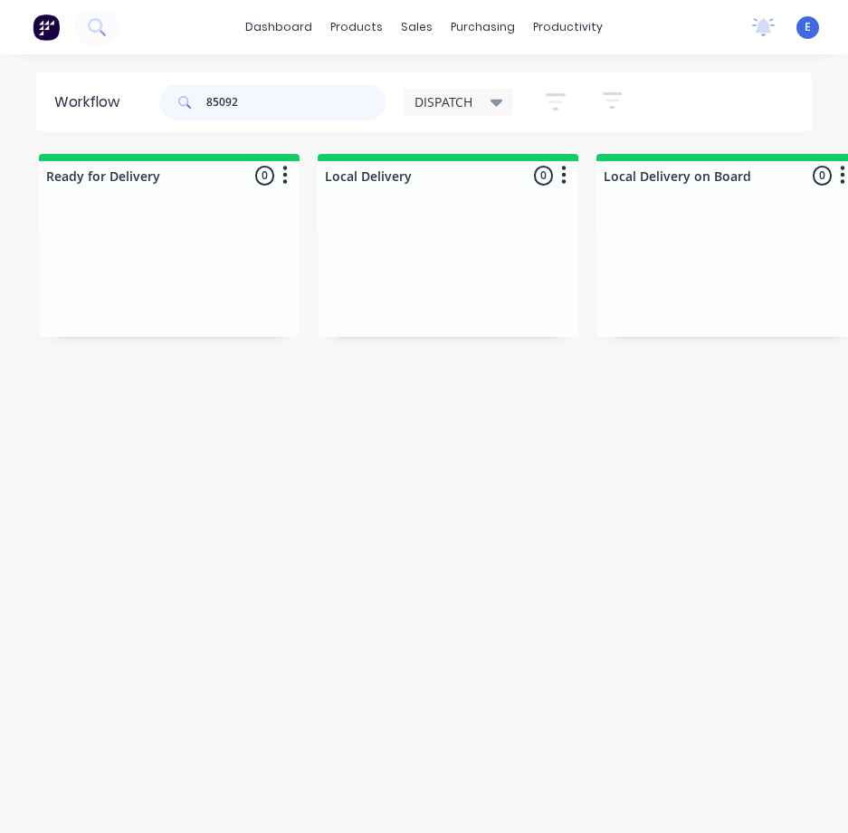
click at [267, 105] on input "85092" at bounding box center [295, 102] width 179 height 36
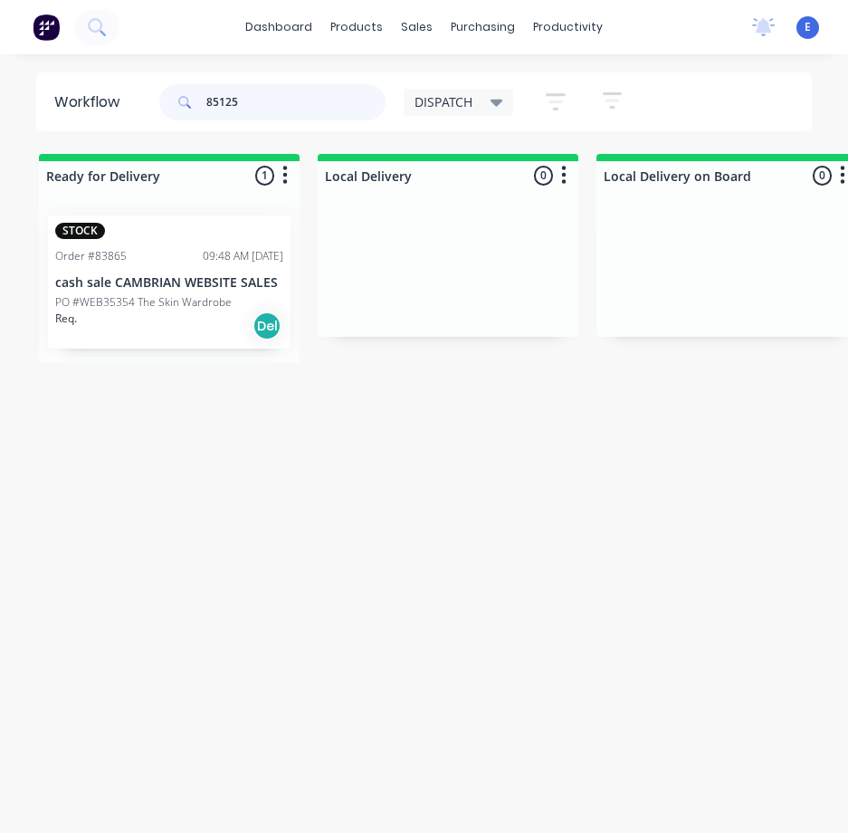
type input "85125"
click at [168, 325] on div "Req. Del" at bounding box center [169, 325] width 228 height 31
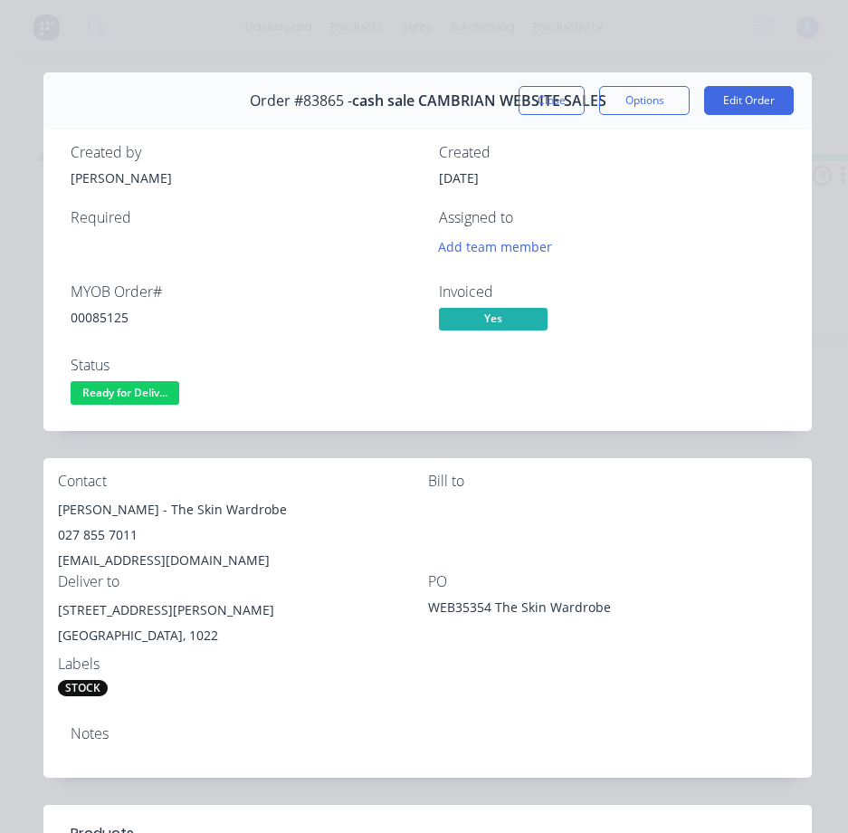
click at [114, 319] on div "00085125" at bounding box center [244, 317] width 347 height 19
drag, startPoint x: 148, startPoint y: 514, endPoint x: 55, endPoint y: 506, distance: 93.6
click at [55, 506] on div "Contact [PERSON_NAME] - The Skin Wardrobe 027 855 7011 [EMAIL_ADDRESS][DOMAIN_N…" at bounding box center [427, 584] width 768 height 253
drag, startPoint x: 162, startPoint y: 509, endPoint x: 266, endPoint y: 513, distance: 104.2
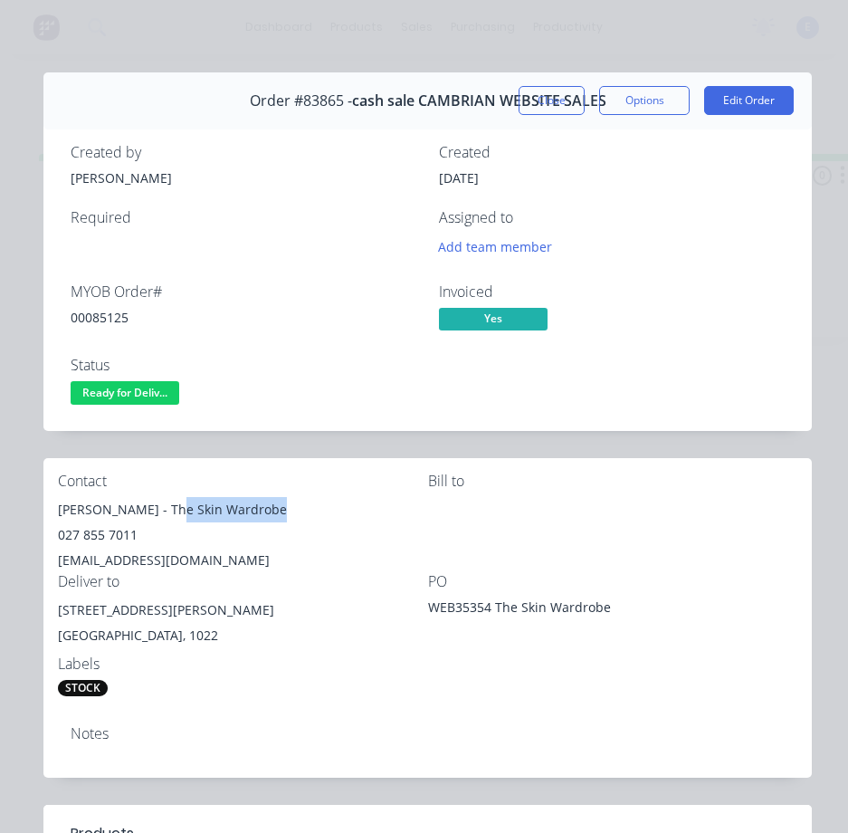
click at [266, 513] on div "[PERSON_NAME] - The Skin Wardrobe" at bounding box center [243, 509] width 370 height 25
click at [261, 562] on div "[EMAIL_ADDRESS][DOMAIN_NAME]" at bounding box center [243, 560] width 370 height 25
drag, startPoint x: 157, startPoint y: 509, endPoint x: 284, endPoint y: 510, distance: 127.6
click at [284, 510] on div "[PERSON_NAME] - The Skin Wardrobe" at bounding box center [243, 509] width 370 height 25
click at [101, 540] on div "027 855 7011" at bounding box center [243, 534] width 370 height 25
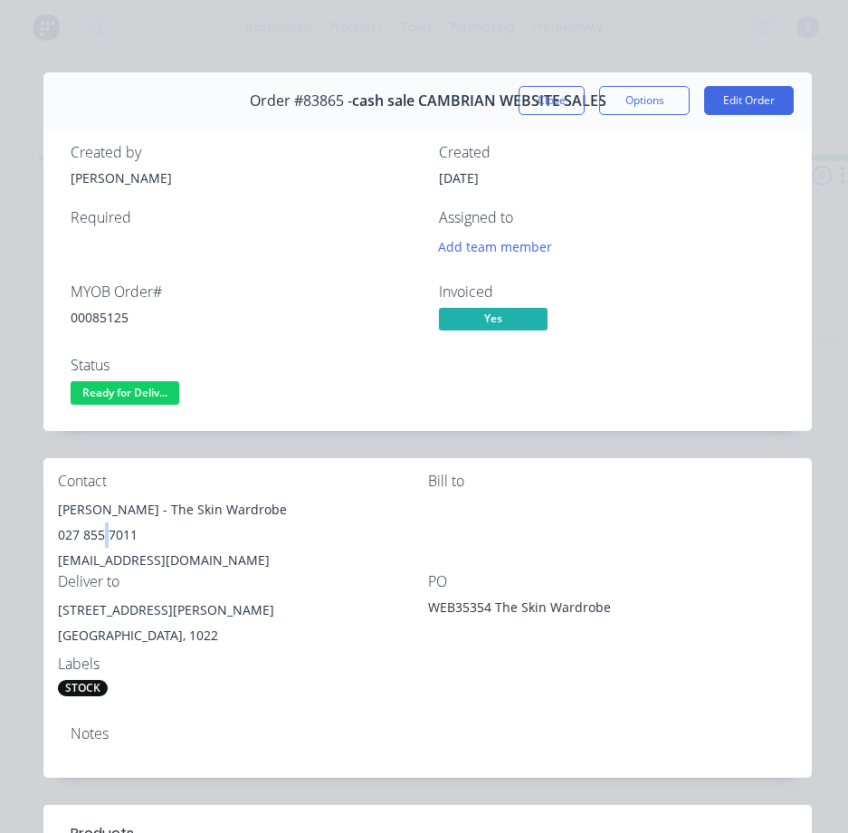
click at [101, 540] on div "027 855 7011" at bounding box center [243, 534] width 370 height 25
click at [110, 553] on div "[EMAIL_ADDRESS][DOMAIN_NAME]" at bounding box center [243, 560] width 370 height 25
click at [110, 552] on div "[EMAIL_ADDRESS][DOMAIN_NAME]" at bounding box center [243, 560] width 370 height 25
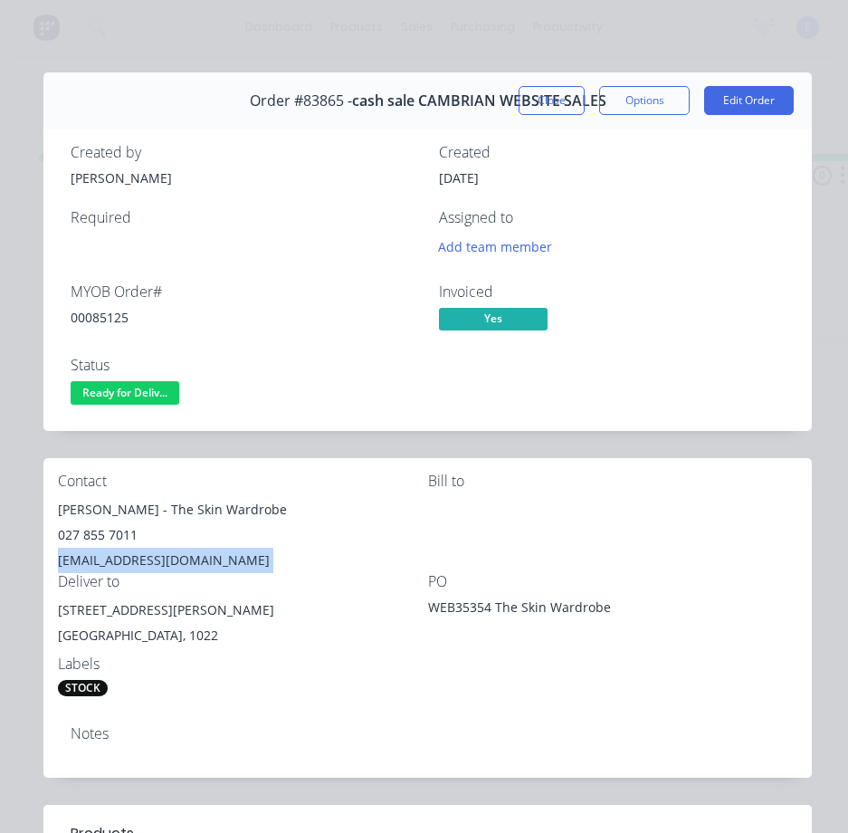
click at [110, 552] on div "[EMAIL_ADDRESS][DOMAIN_NAME]" at bounding box center [243, 560] width 370 height 25
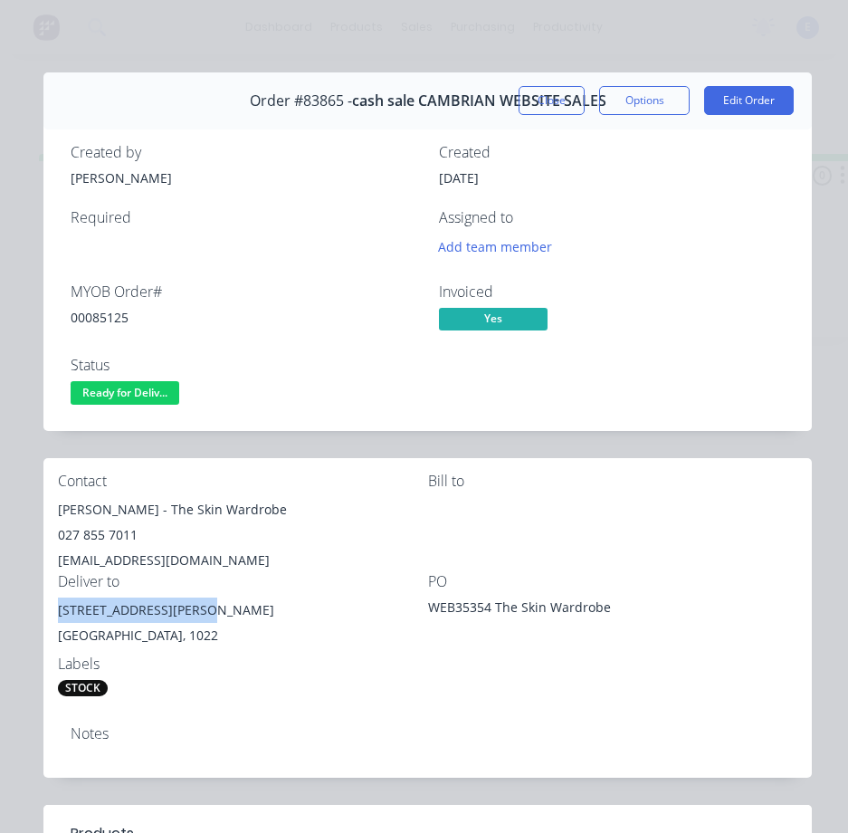
drag, startPoint x: 209, startPoint y: 607, endPoint x: 49, endPoint y: 620, distance: 160.7
click at [50, 620] on div "Contact [PERSON_NAME] - The Skin Wardrobe 027 855 7011 [EMAIL_ADDRESS][DOMAIN_N…" at bounding box center [427, 584] width 768 height 253
click at [155, 386] on span "Ready for Deliv..." at bounding box center [125, 392] width 109 height 23
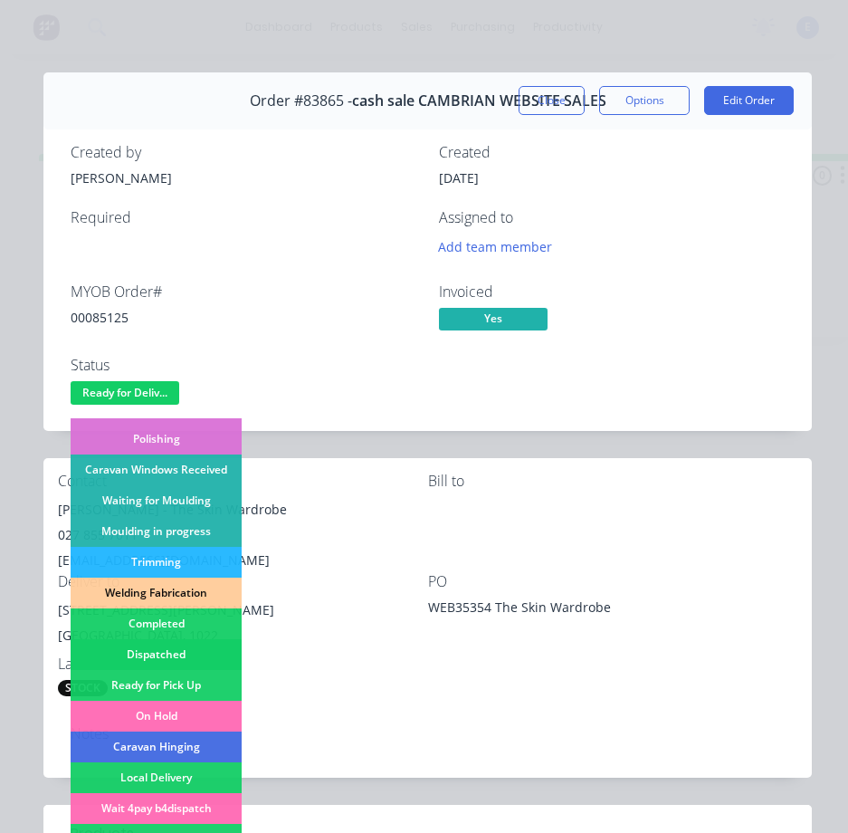
click at [174, 646] on div "Dispatched" at bounding box center [156, 654] width 171 height 31
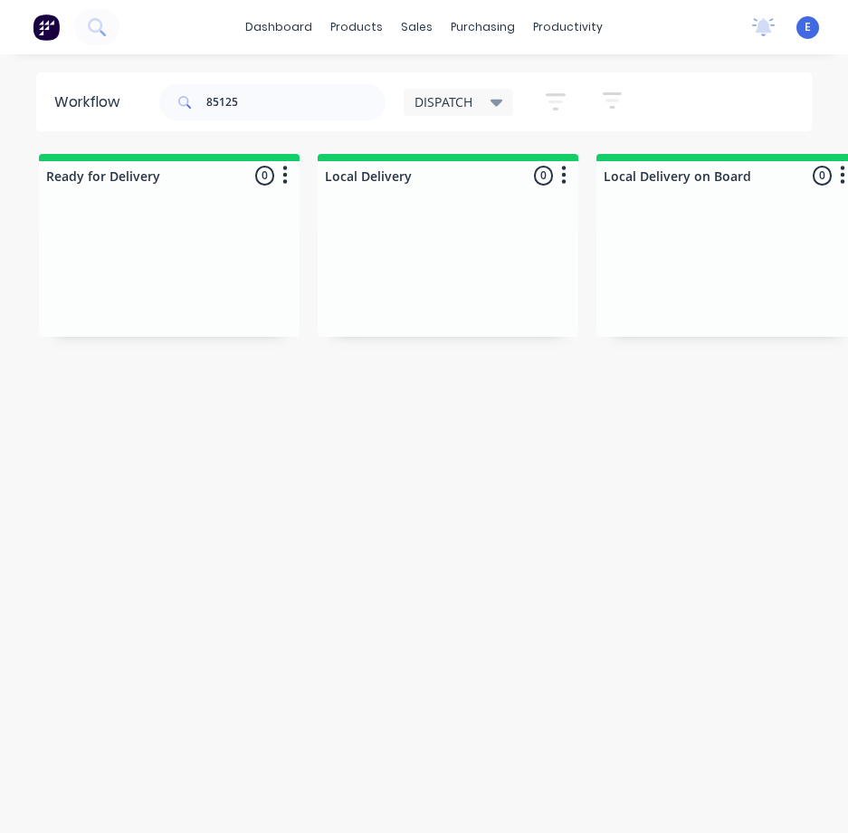
click at [242, 468] on div "Workflow 85125 DISPATCH Save new view None edit DISPATCH (Default) edit CUT SHO…" at bounding box center [424, 452] width 848 height 760
